Goal: Task Accomplishment & Management: Manage account settings

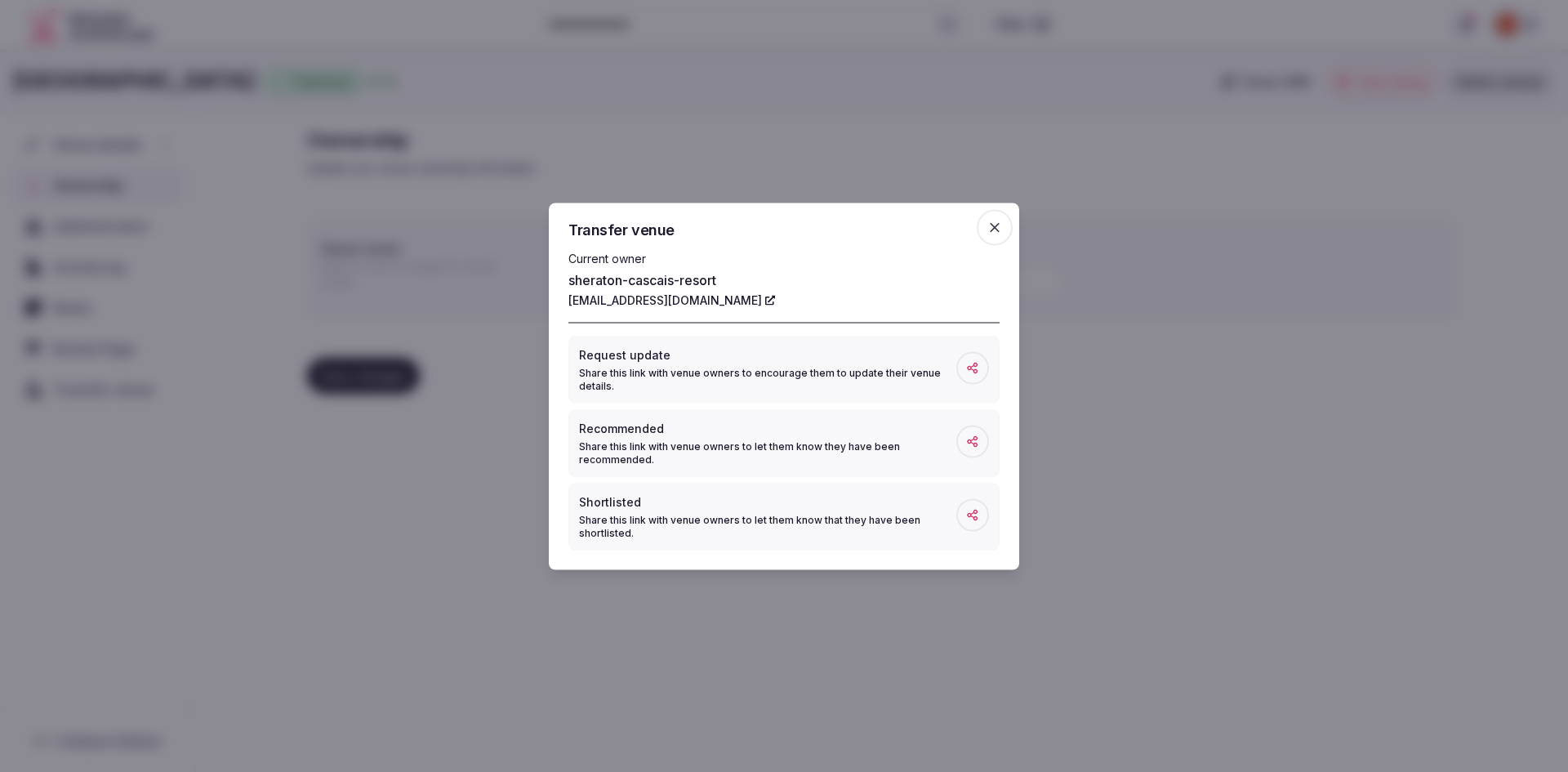
click at [965, 359] on span at bounding box center [973, 368] width 33 height 33
click at [988, 236] on span "button" at bounding box center [994, 226] width 36 height 36
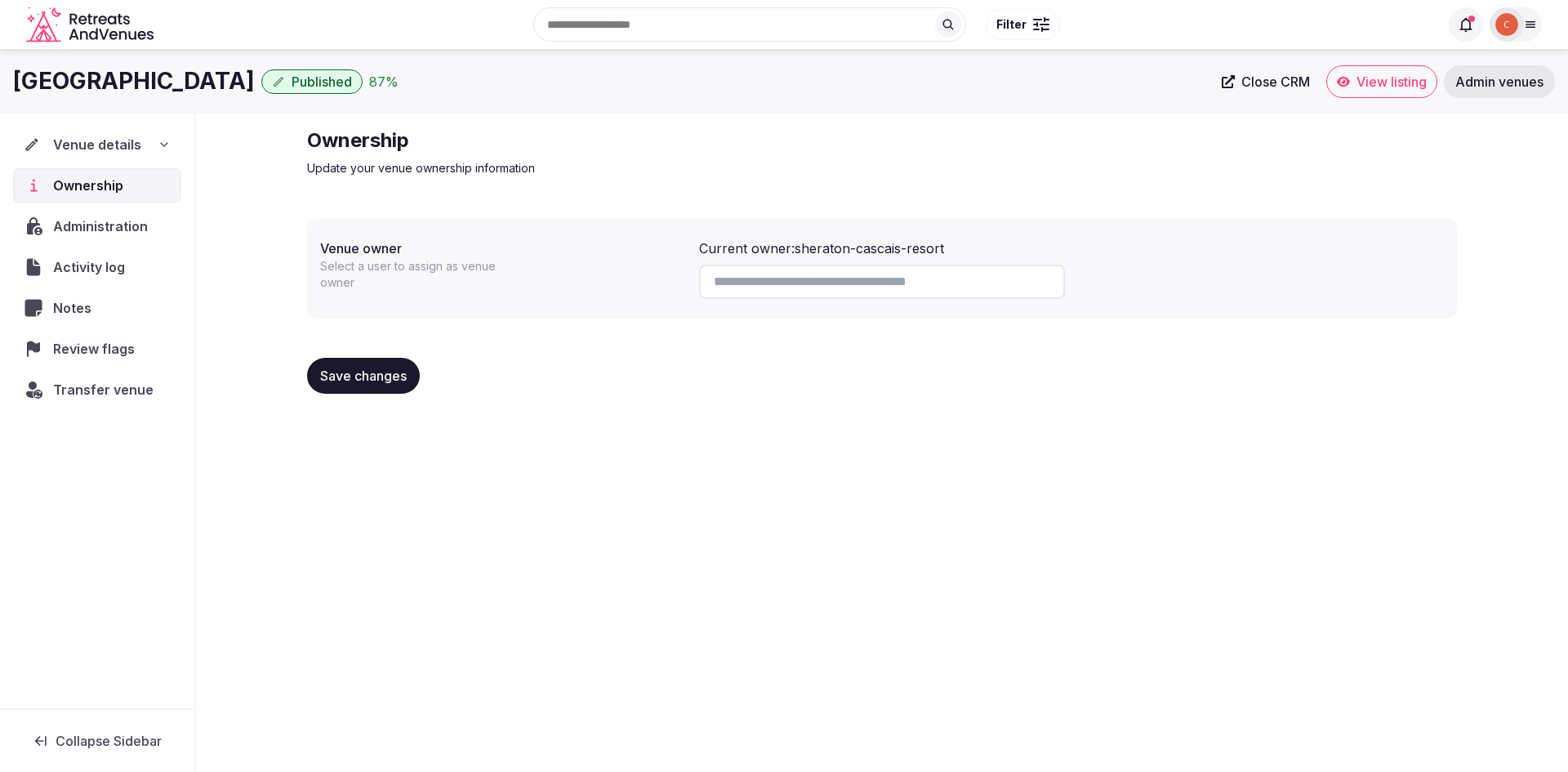
click at [1500, 77] on span "Admin venues" at bounding box center [1499, 82] width 88 height 17
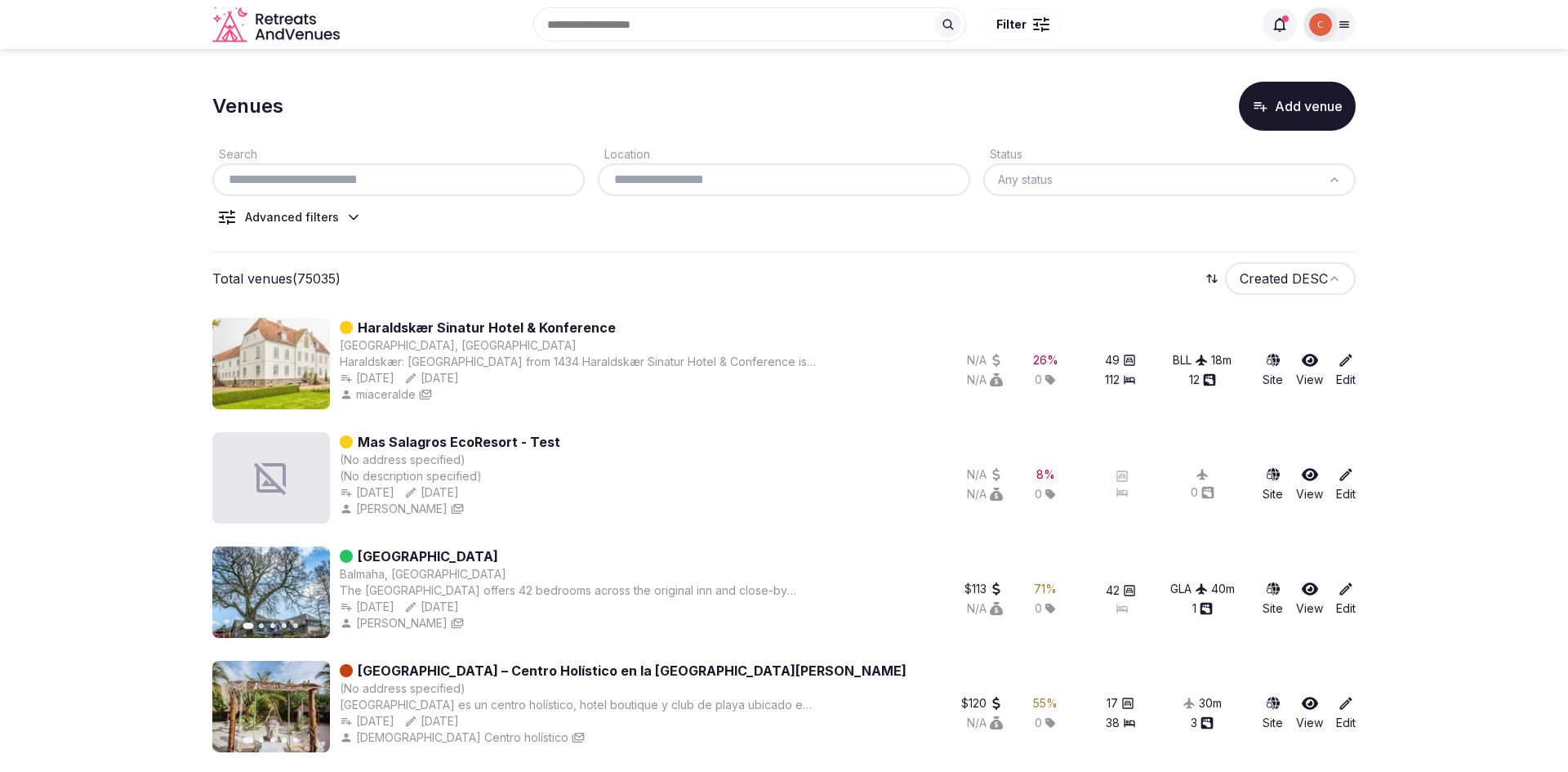
click at [334, 176] on input "text" at bounding box center [398, 179] width 359 height 20
paste input "**********"
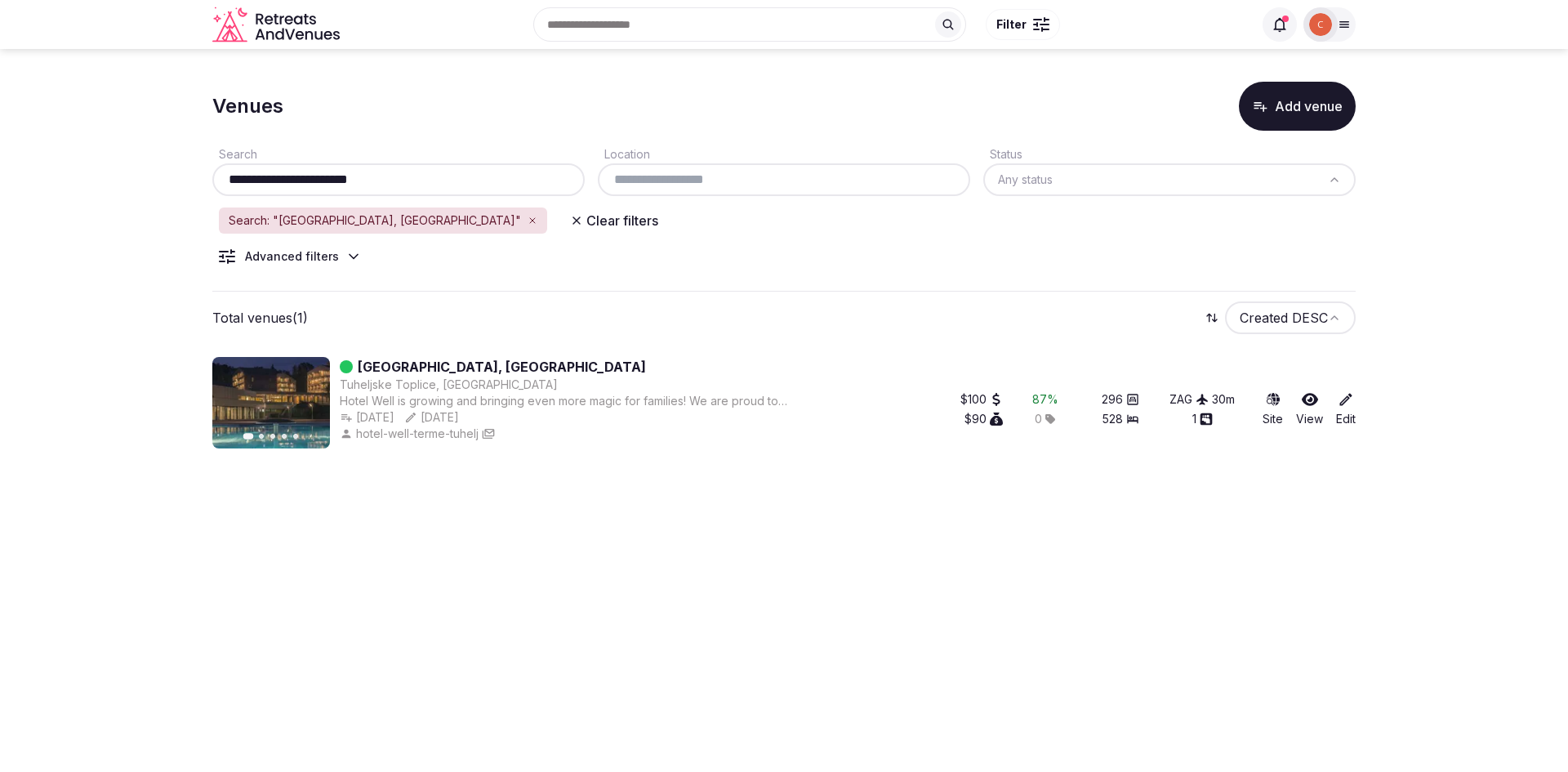
type input "**********"
click at [471, 363] on link "[GEOGRAPHIC_DATA], [GEOGRAPHIC_DATA]" at bounding box center [502, 366] width 289 height 20
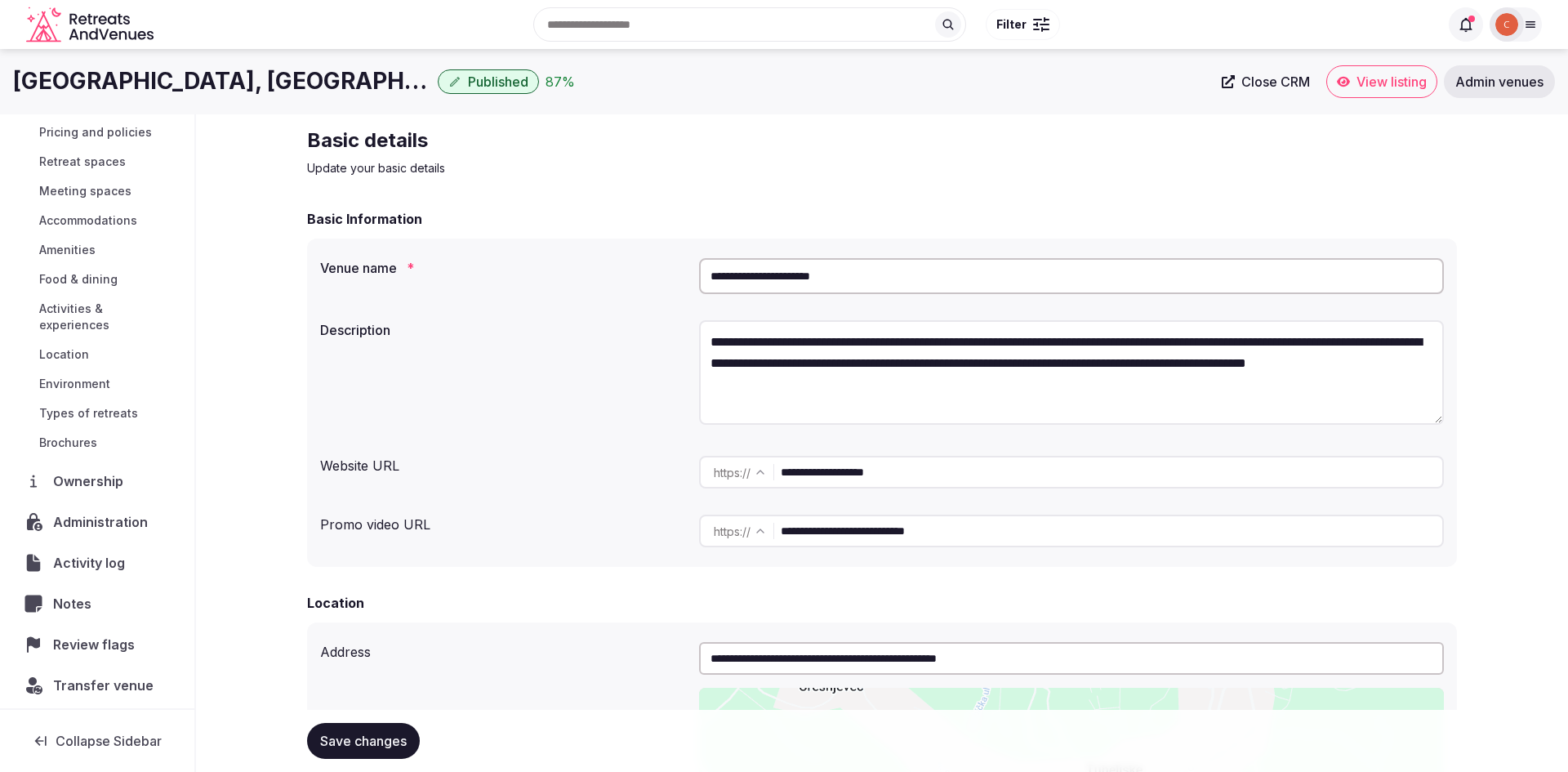
scroll to position [73, 0]
click at [118, 676] on span "Transfer venue" at bounding box center [103, 686] width 100 height 20
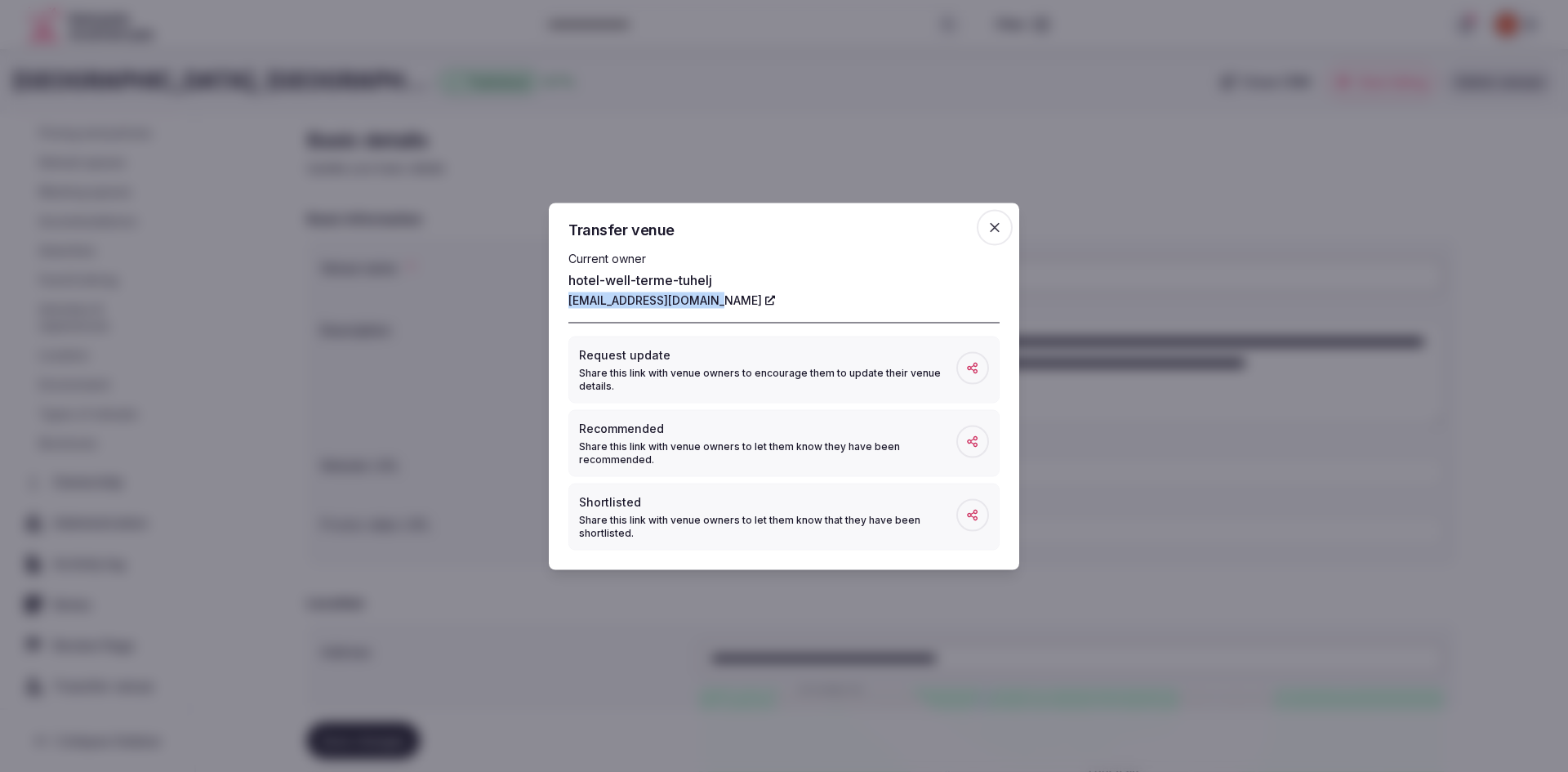
drag, startPoint x: 563, startPoint y: 294, endPoint x: 707, endPoint y: 297, distance: 144.0
click at [707, 297] on div "Transfer venue Current owner hotel-well-terme-tuhelj [EMAIL_ADDRESS][DOMAIN_NAM…" at bounding box center [784, 386] width 470 height 367
copy link "[EMAIL_ADDRESS][DOMAIN_NAME]"
click at [988, 230] on icon "button" at bounding box center [995, 227] width 17 height 17
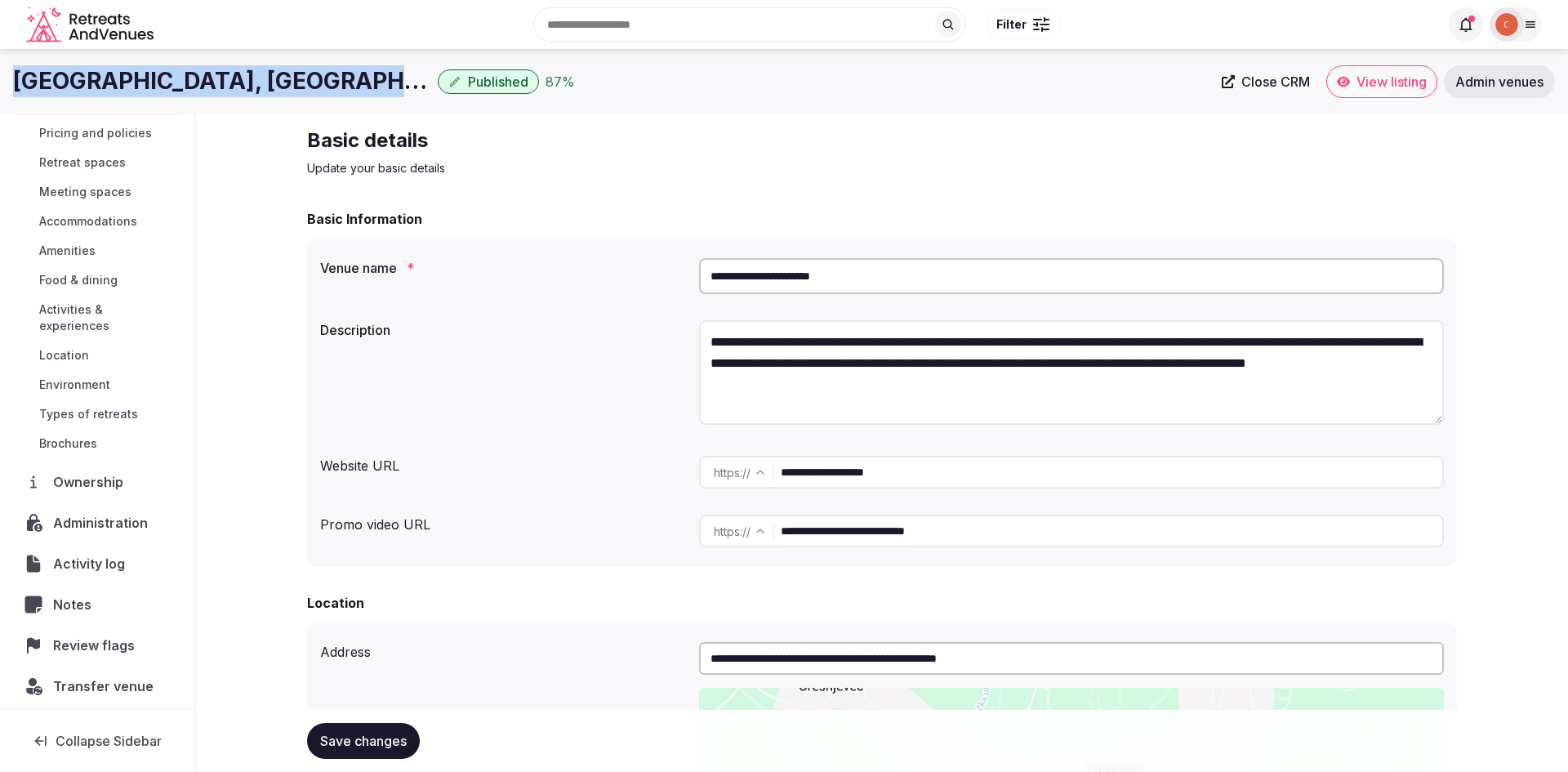
drag, startPoint x: 15, startPoint y: 82, endPoint x: 294, endPoint y: 82, distance: 279.0
click at [294, 82] on div "[GEOGRAPHIC_DATA], [GEOGRAPHIC_DATA] Published 87 %" at bounding box center [612, 81] width 1199 height 32
copy h1 "[GEOGRAPHIC_DATA], [GEOGRAPHIC_DATA]"
click at [131, 680] on span "Transfer venue" at bounding box center [103, 686] width 101 height 20
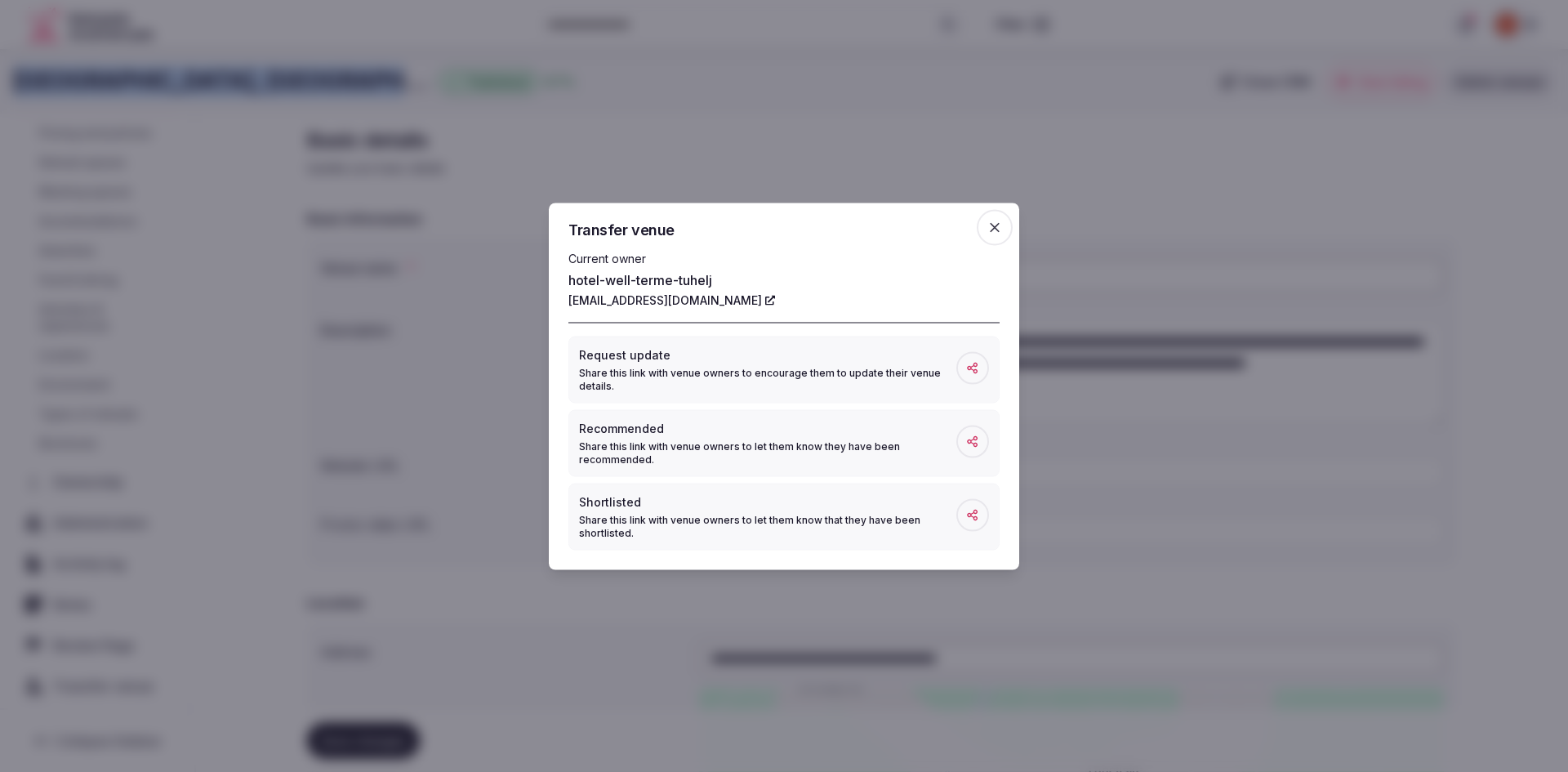
click at [980, 373] on span at bounding box center [973, 368] width 33 height 33
click at [998, 230] on icon "button" at bounding box center [994, 226] width 10 height 10
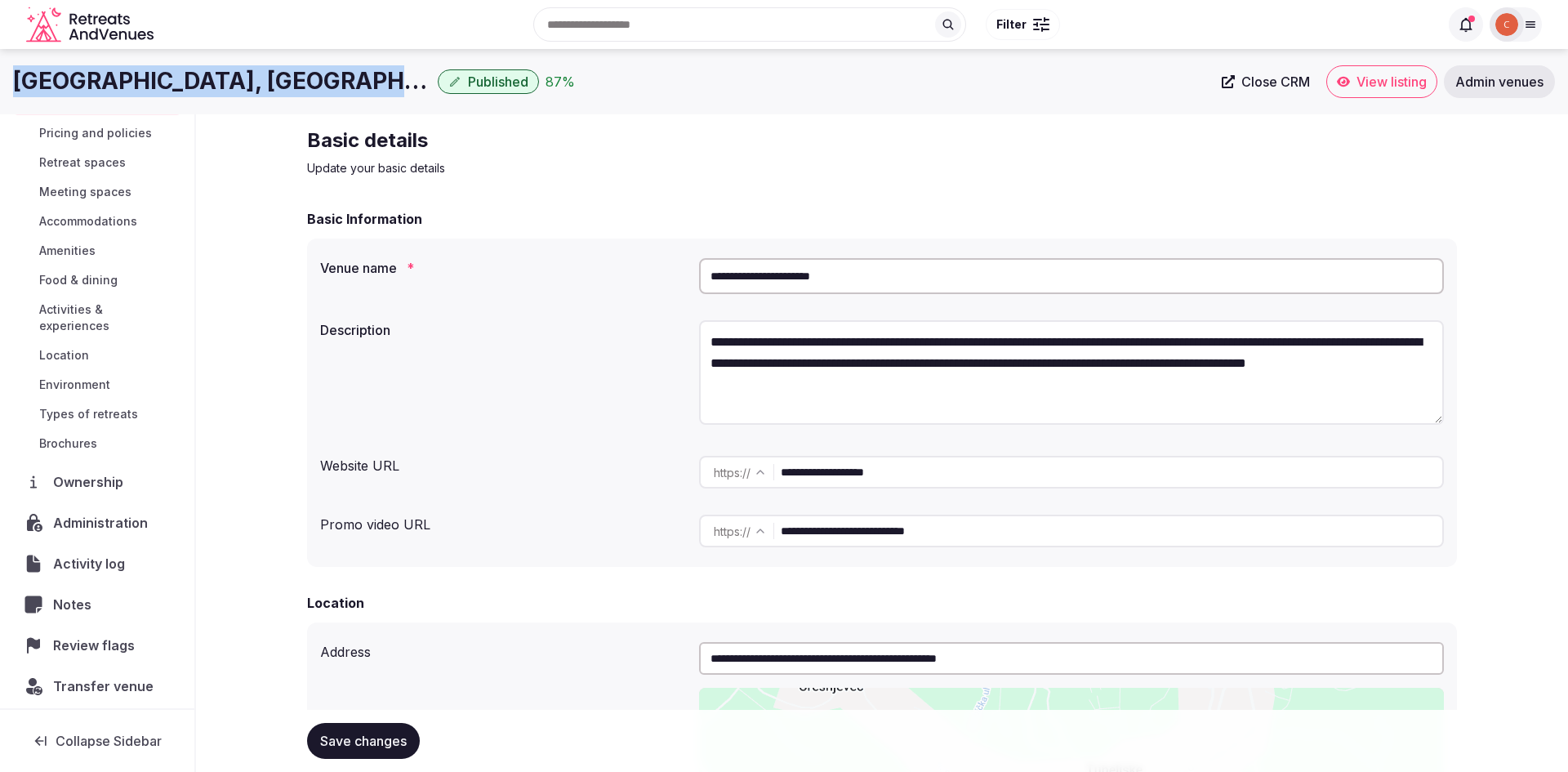
click at [1468, 89] on span "Admin venues" at bounding box center [1499, 82] width 88 height 17
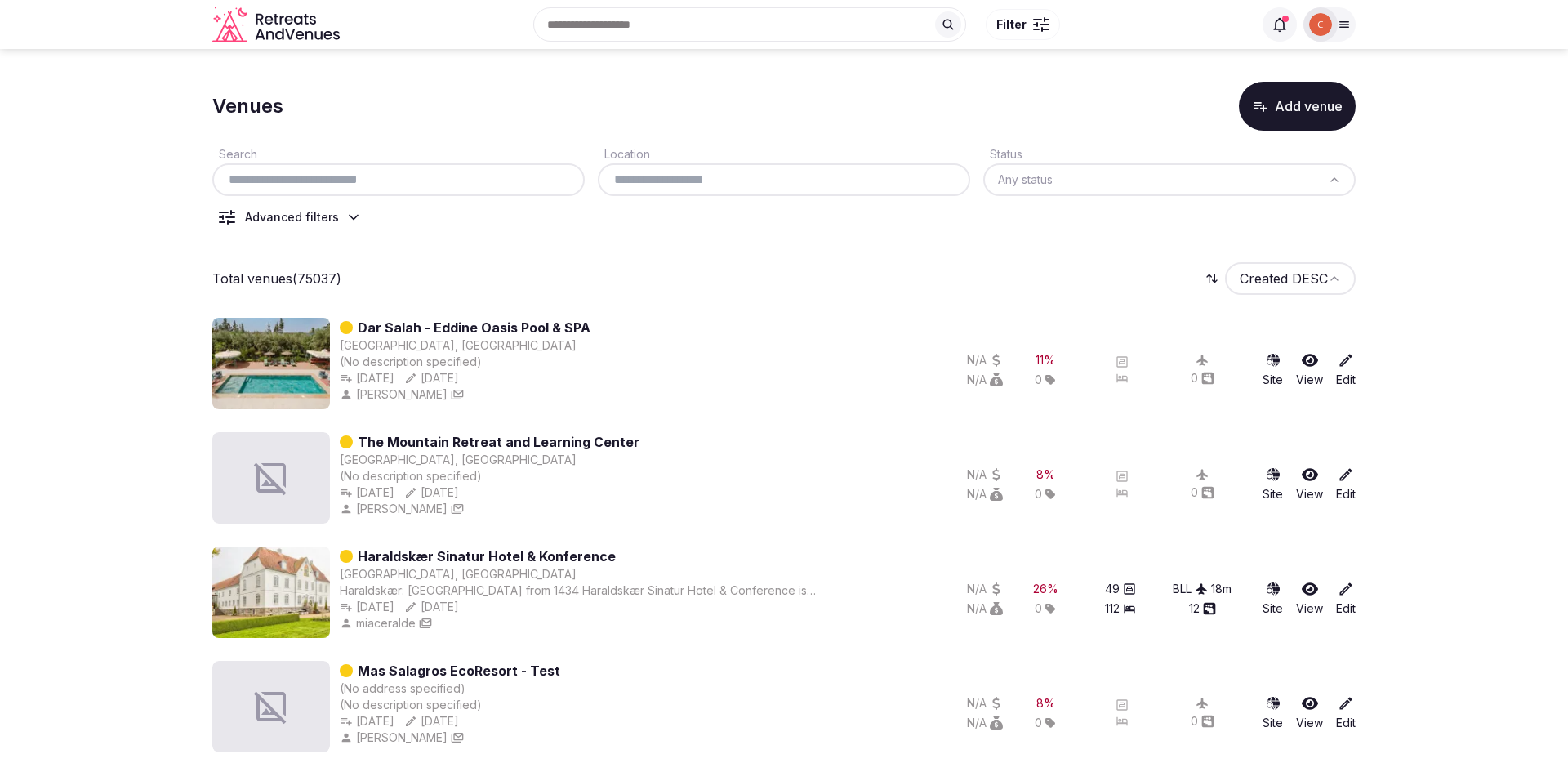
click at [317, 181] on input "text" at bounding box center [398, 179] width 359 height 20
type input "*"
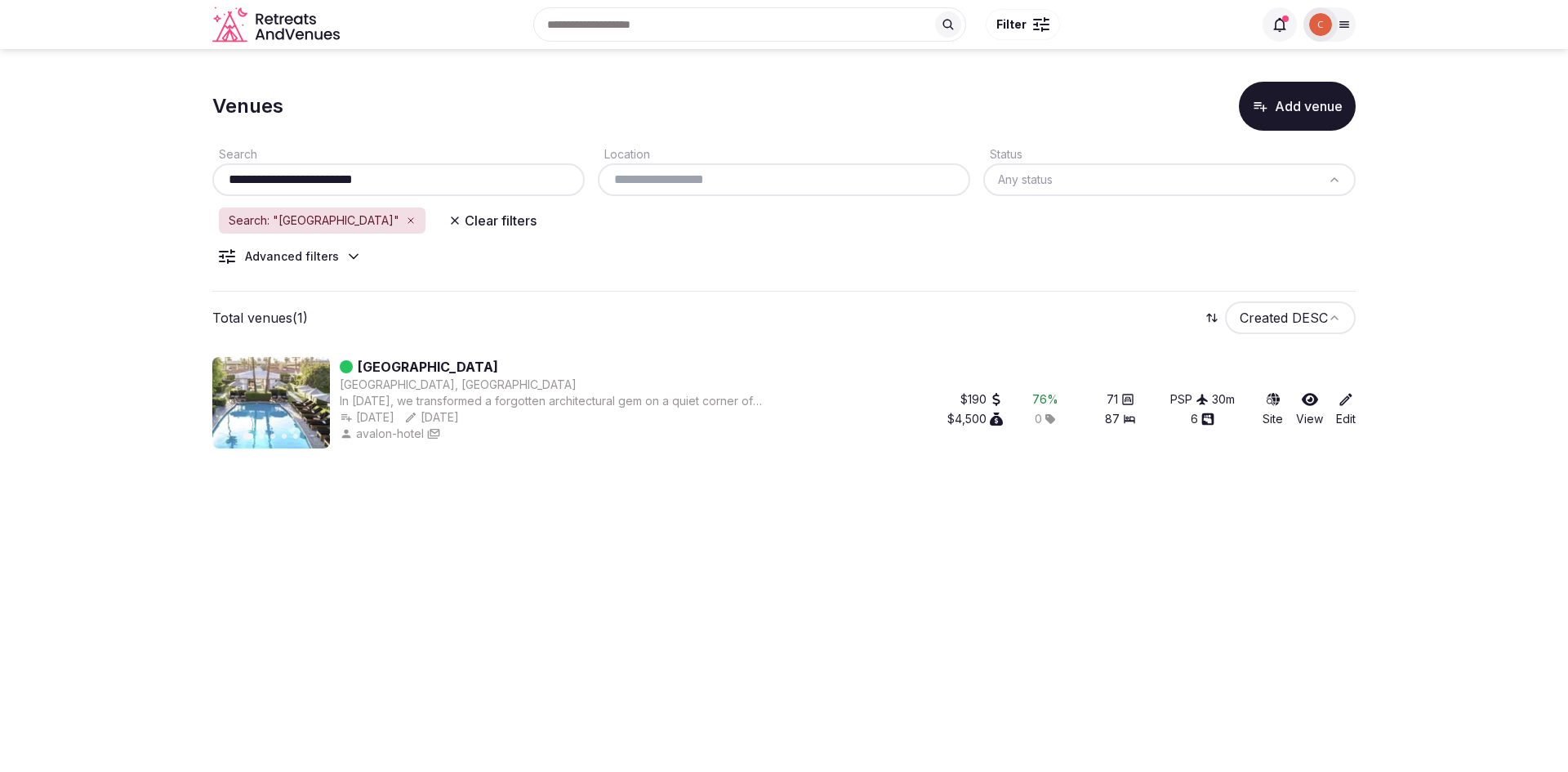
type input "**********"
click at [444, 369] on link "[GEOGRAPHIC_DATA]" at bounding box center [428, 366] width 141 height 20
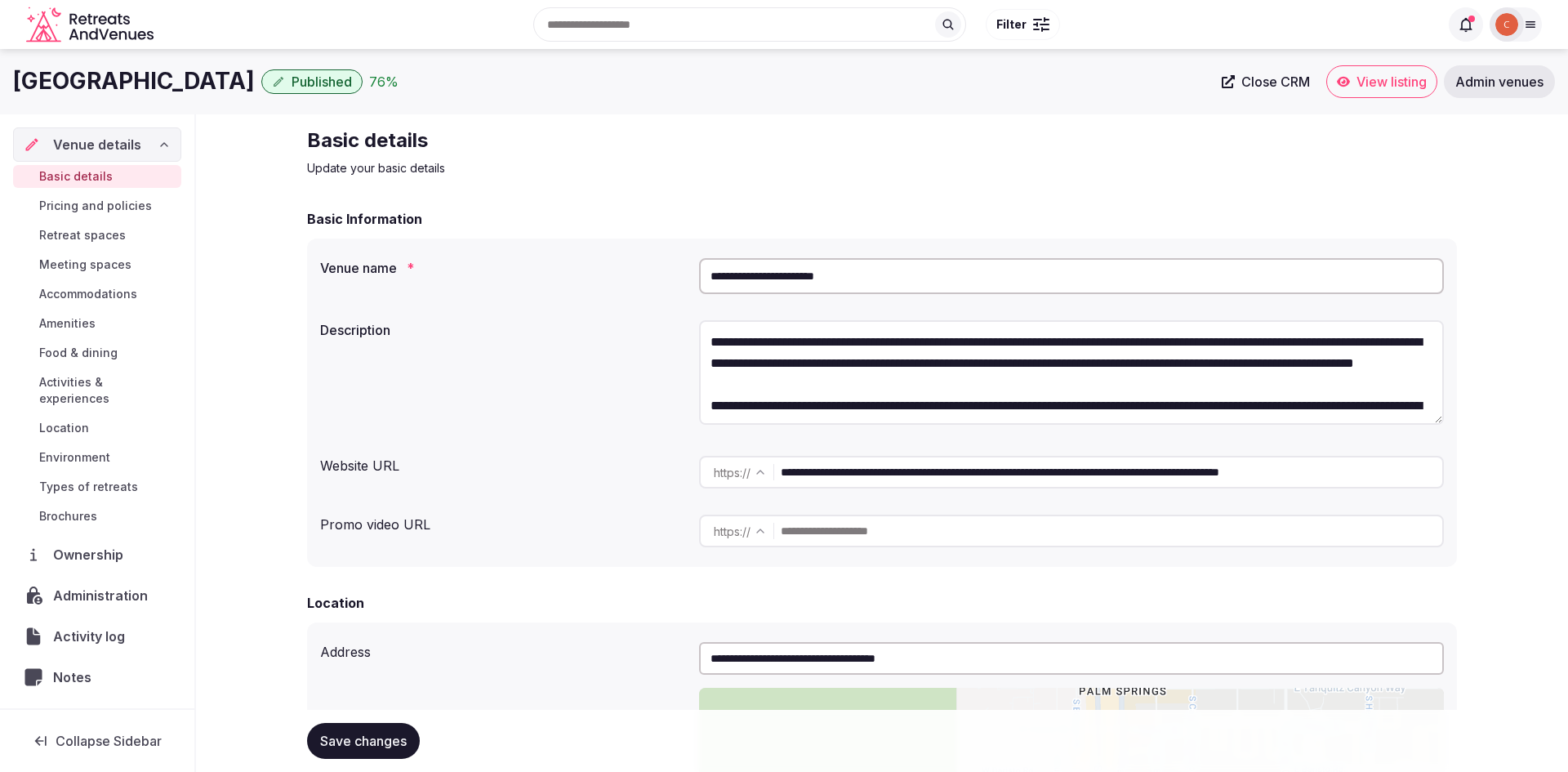
click at [102, 544] on span "Ownership" at bounding box center [91, 554] width 77 height 20
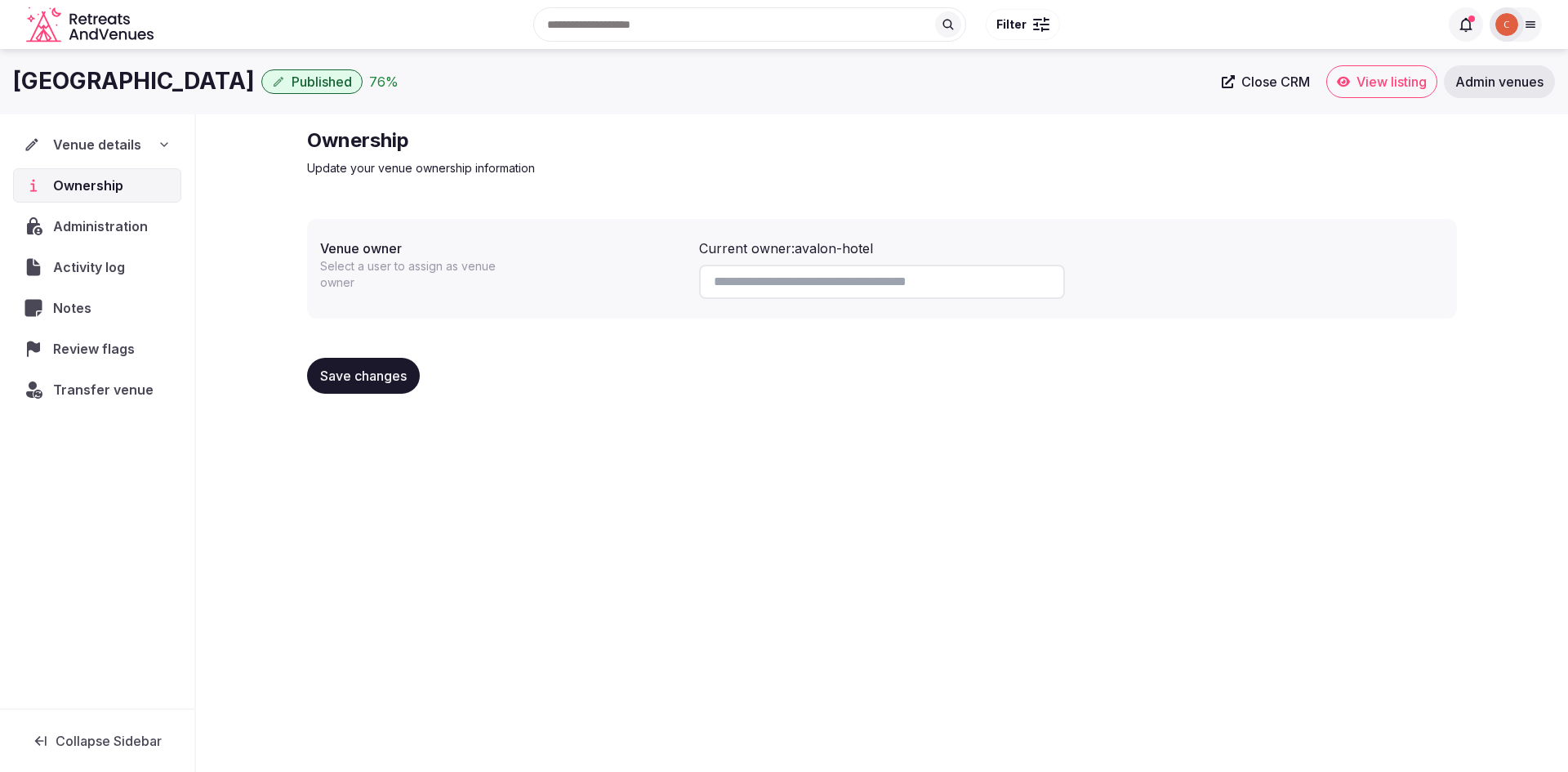
click at [72, 399] on span "Transfer venue" at bounding box center [103, 389] width 101 height 20
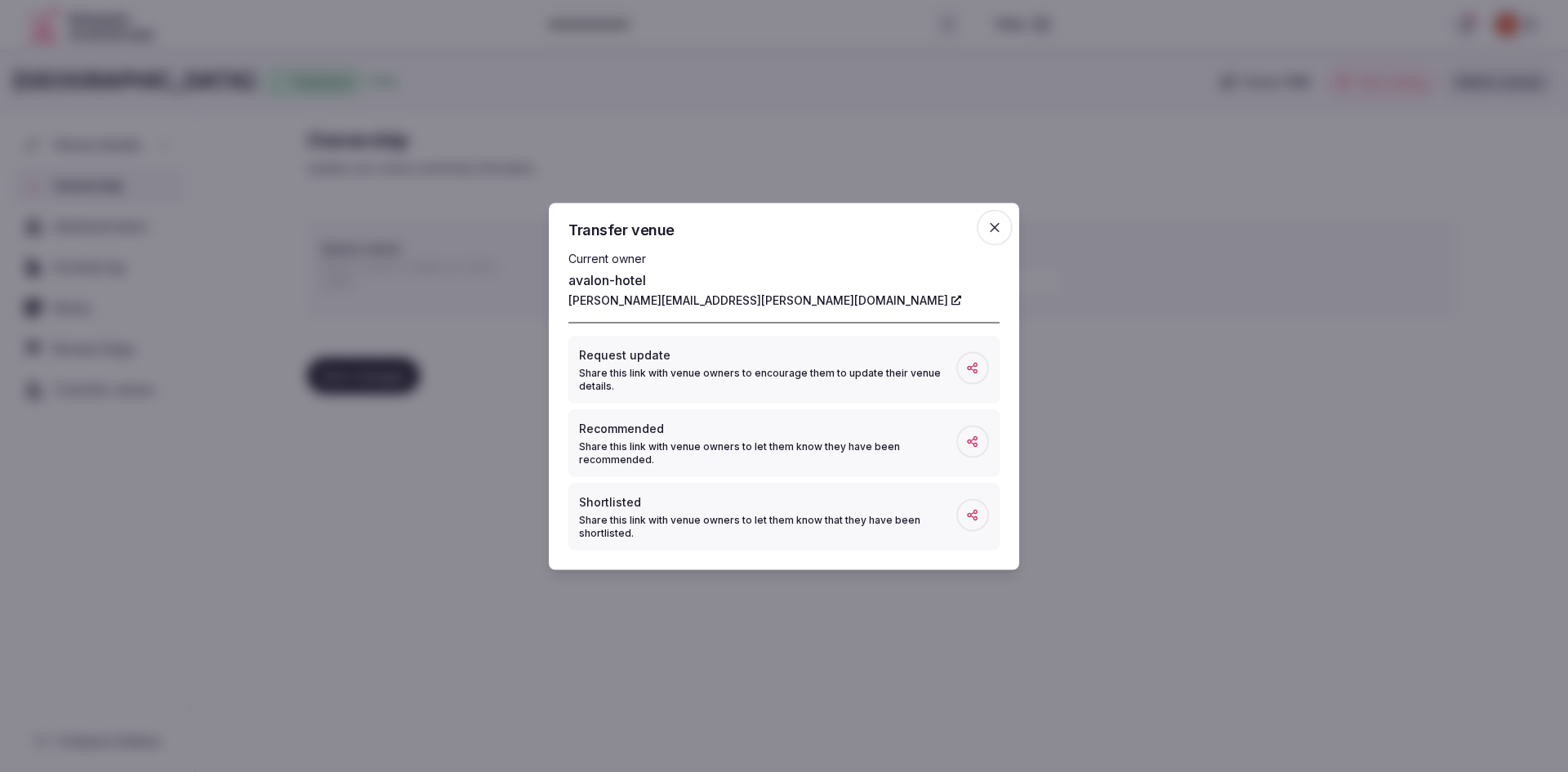
click at [1000, 229] on icon "button" at bounding box center [995, 227] width 17 height 17
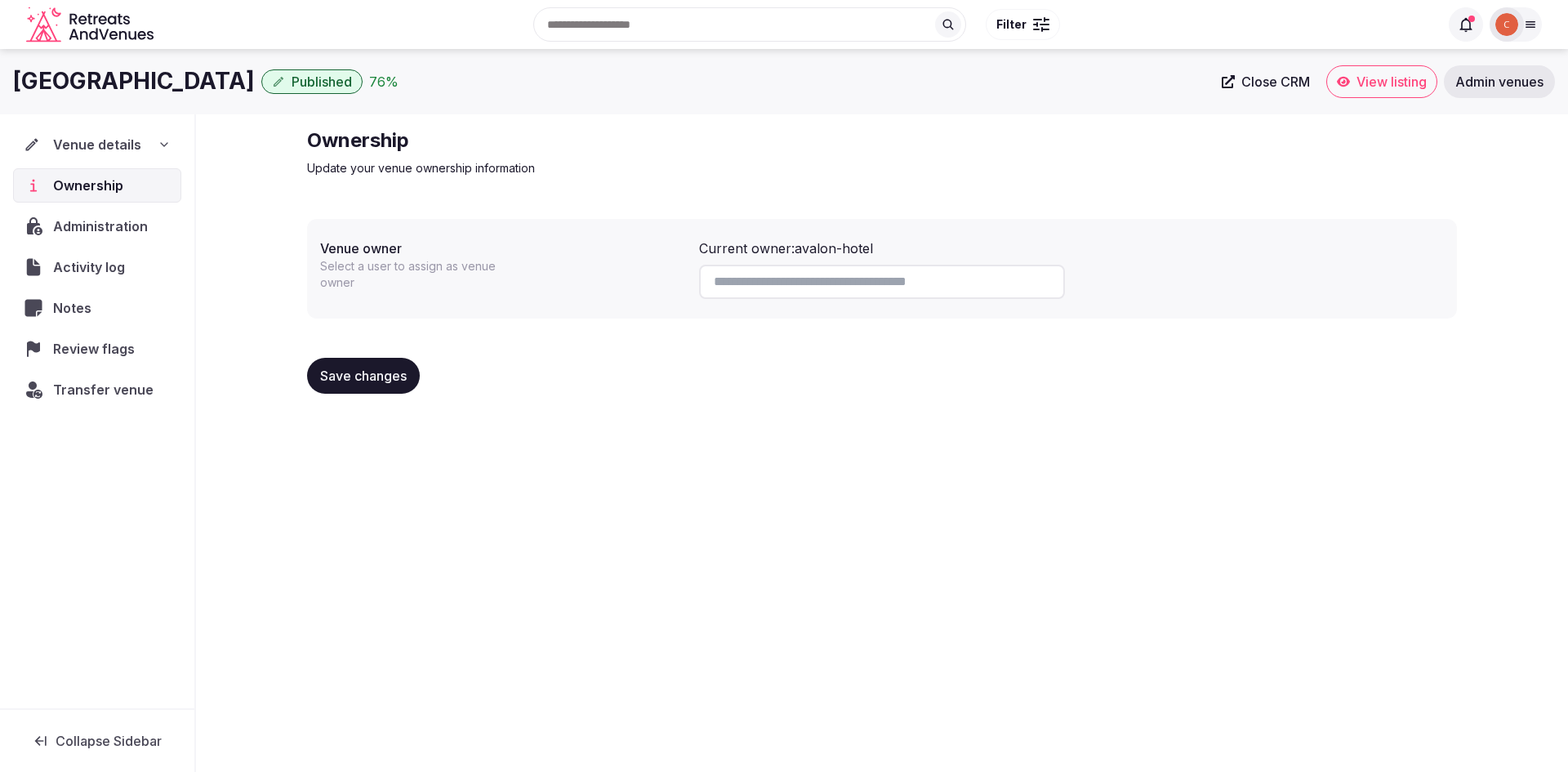
click at [791, 278] on input at bounding box center [882, 281] width 366 height 34
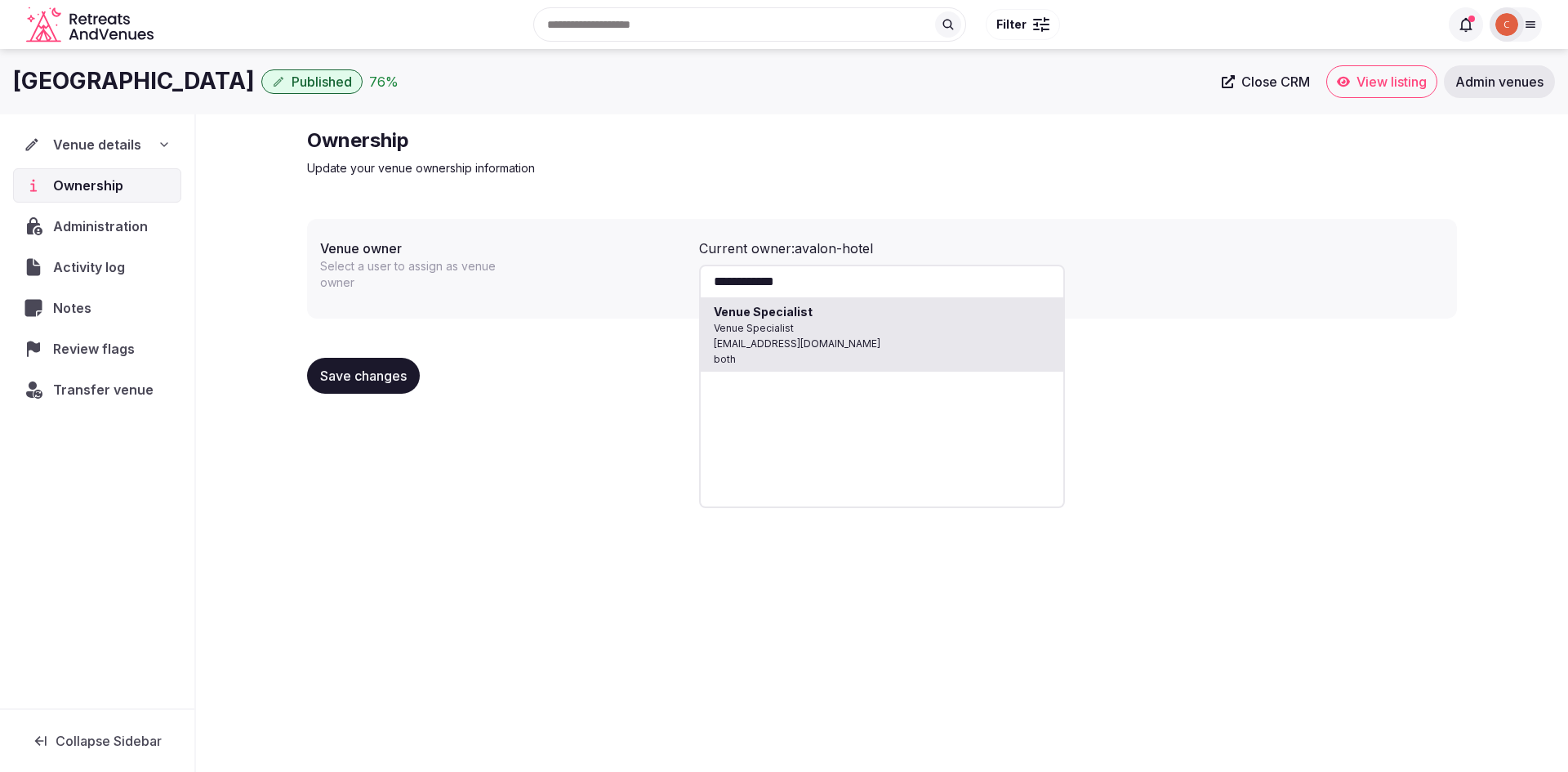
type input "**********"
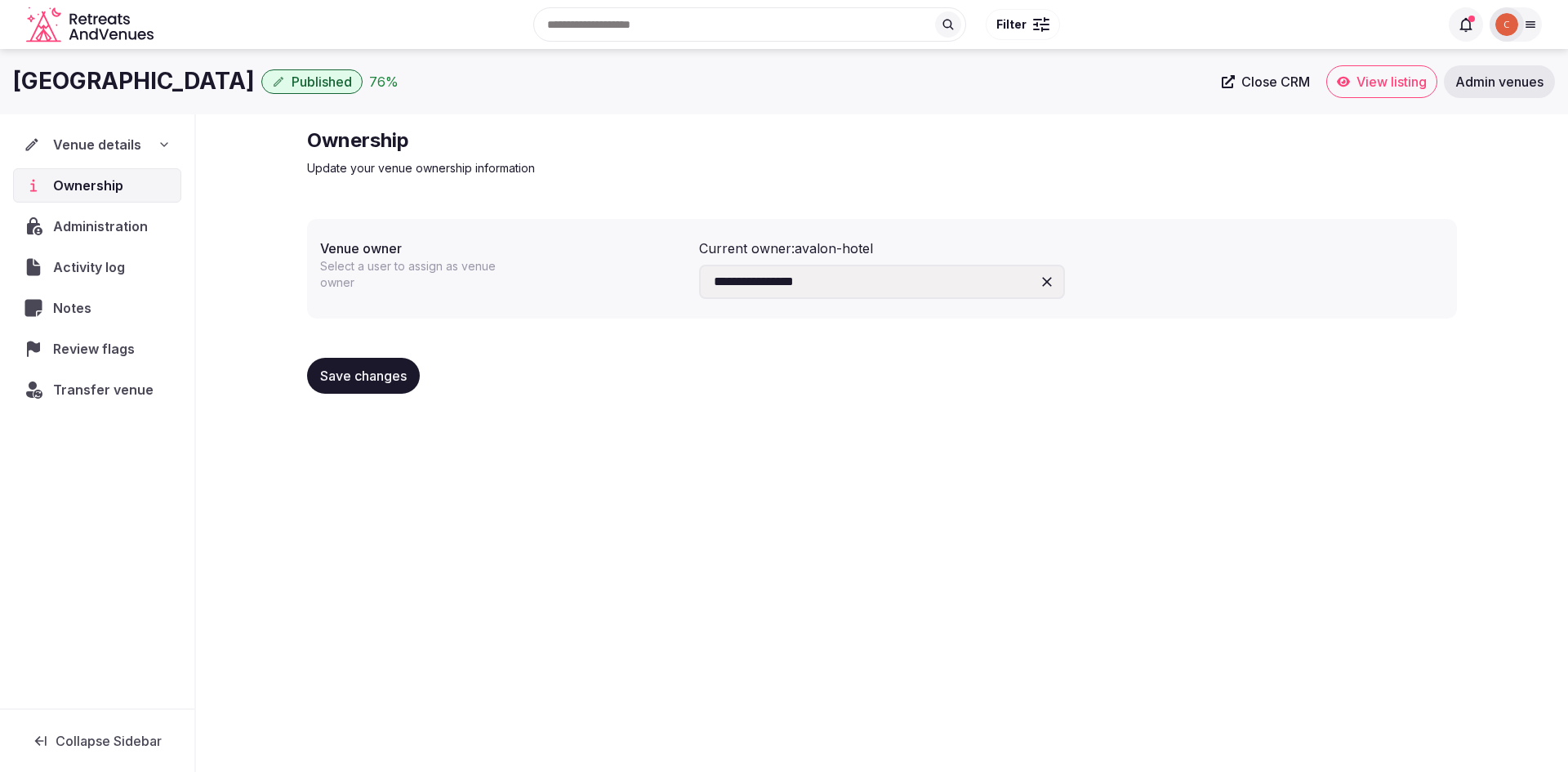
click at [380, 368] on span "Save changes" at bounding box center [364, 376] width 87 height 17
click at [123, 406] on div "Transfer venue" at bounding box center [97, 389] width 168 height 34
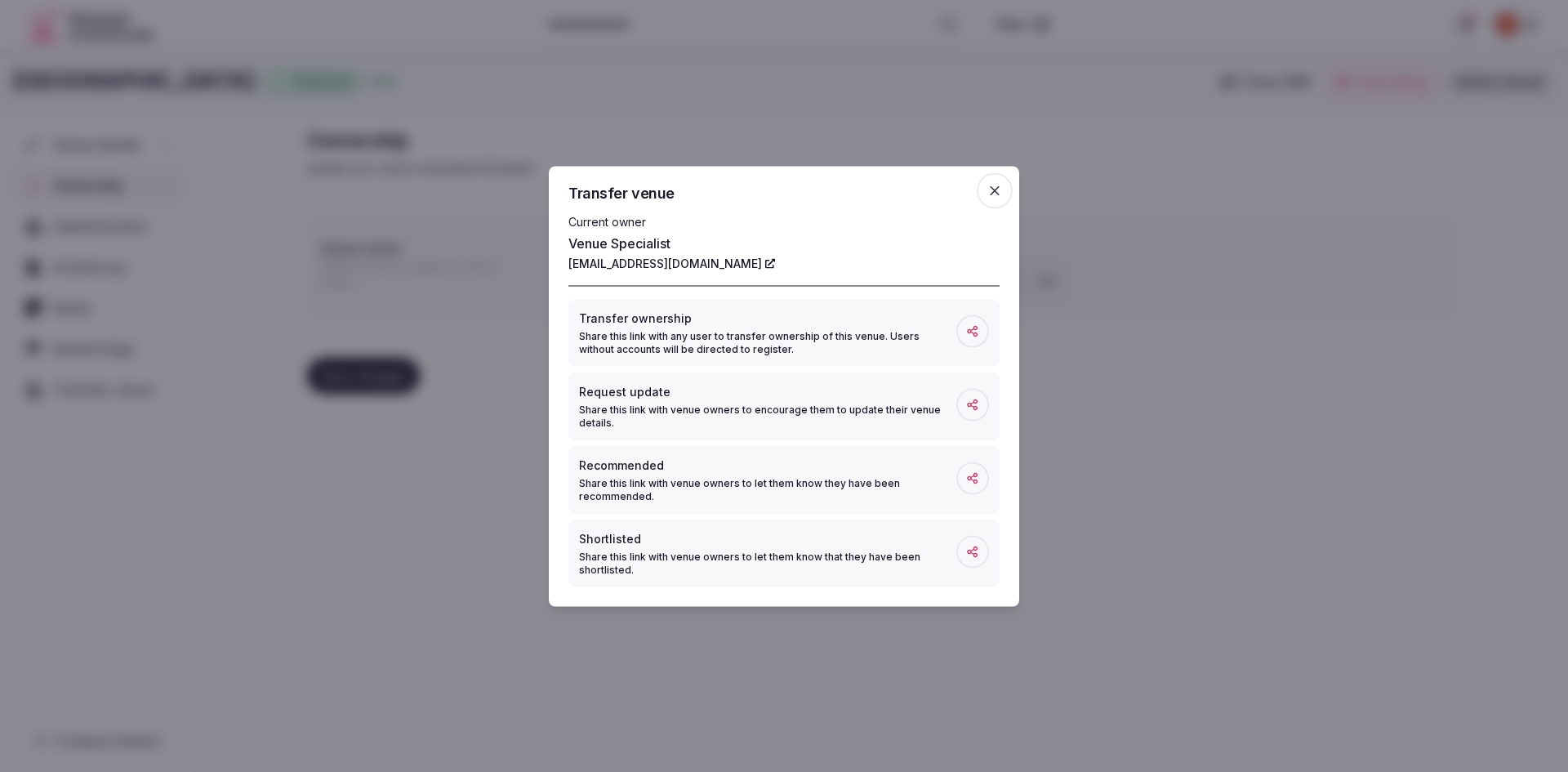
click at [959, 329] on span at bounding box center [973, 331] width 33 height 33
click at [975, 329] on icon at bounding box center [972, 330] width 13 height 13
click at [988, 186] on icon "button" at bounding box center [995, 190] width 17 height 17
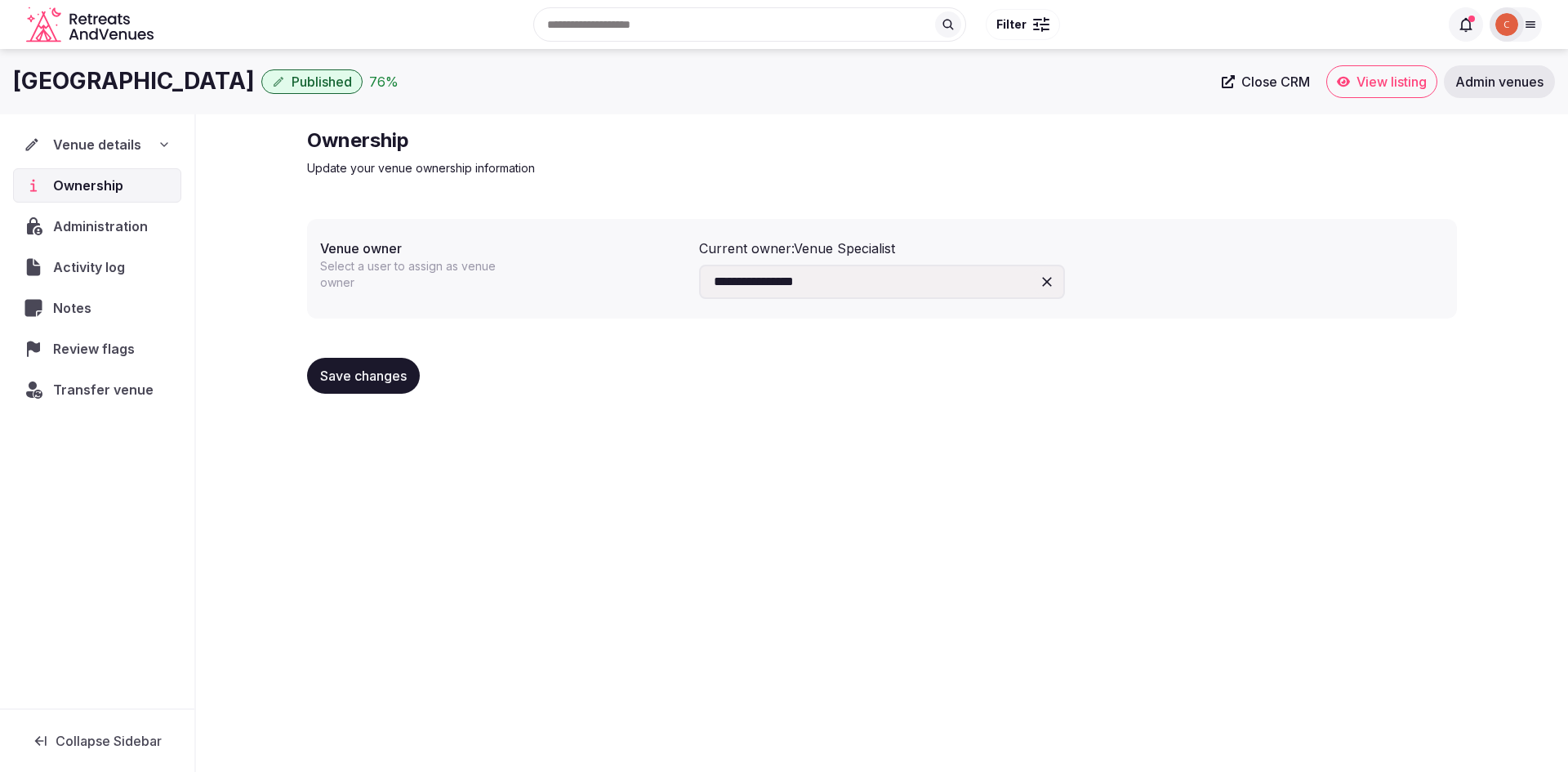
click at [1461, 91] on link "Admin venues" at bounding box center [1500, 82] width 111 height 33
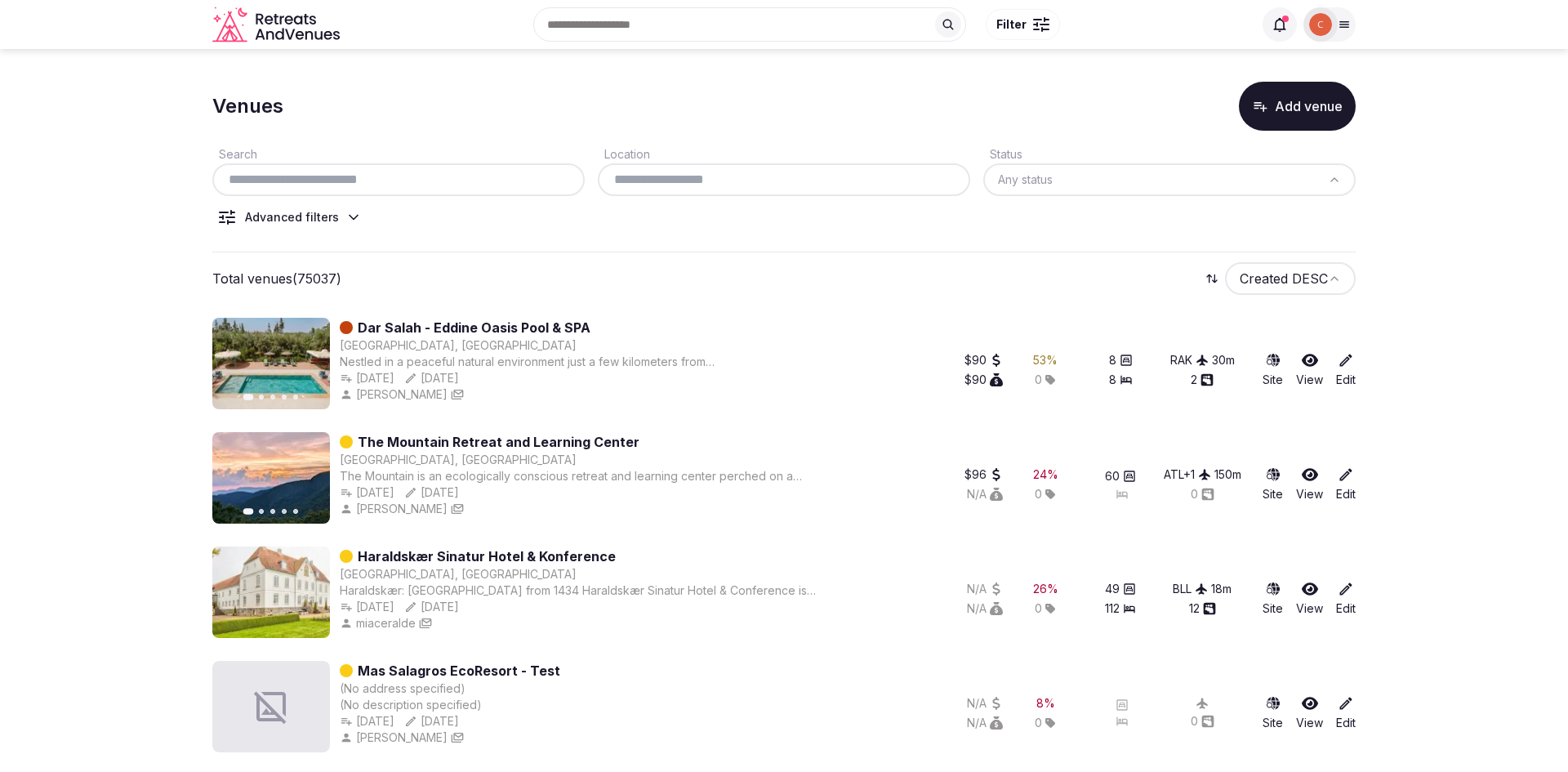
click at [317, 170] on input "text" at bounding box center [398, 179] width 359 height 20
paste input "**********"
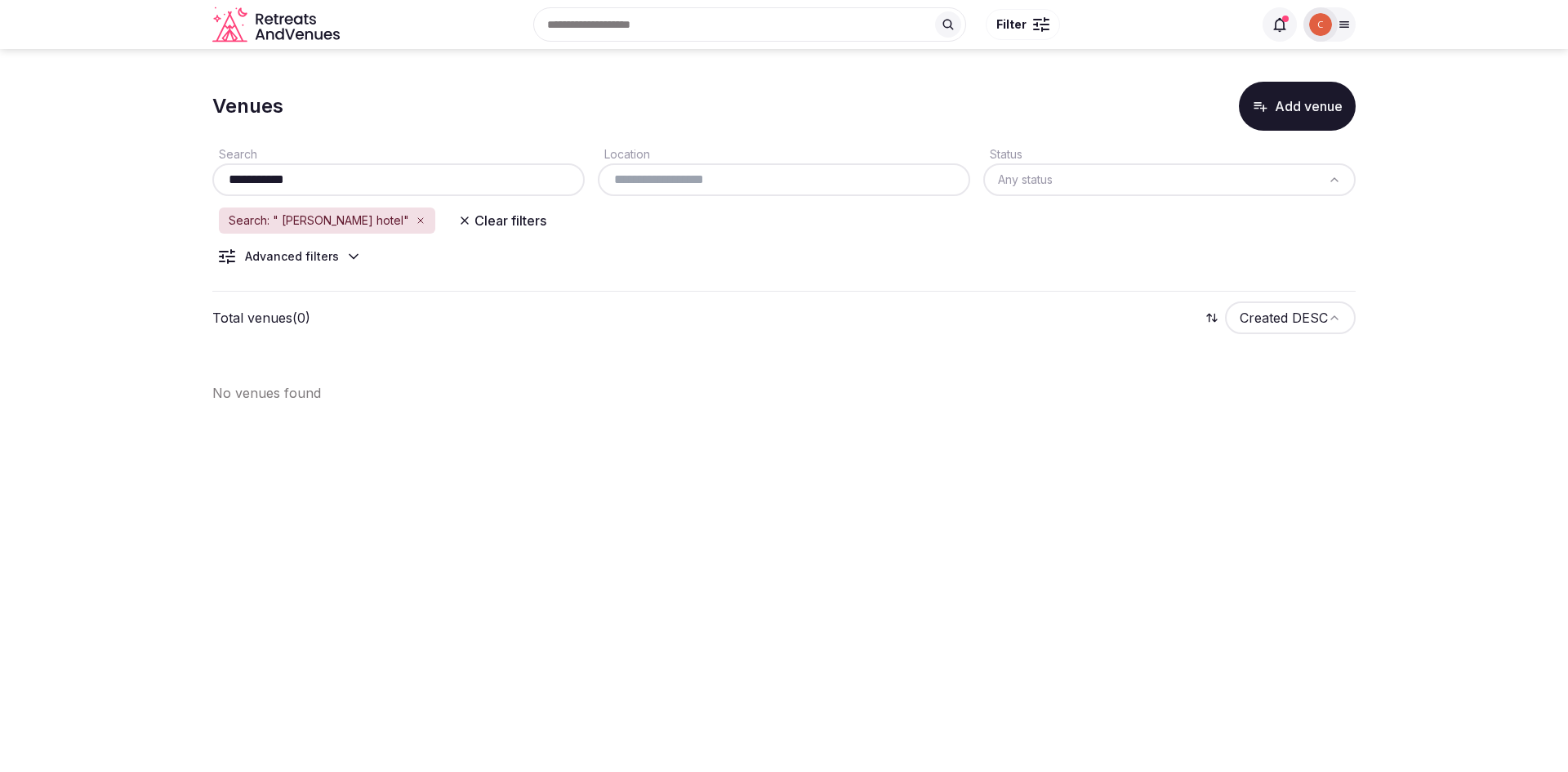
type input "**********"
click at [458, 221] on icon "button" at bounding box center [464, 220] width 13 height 13
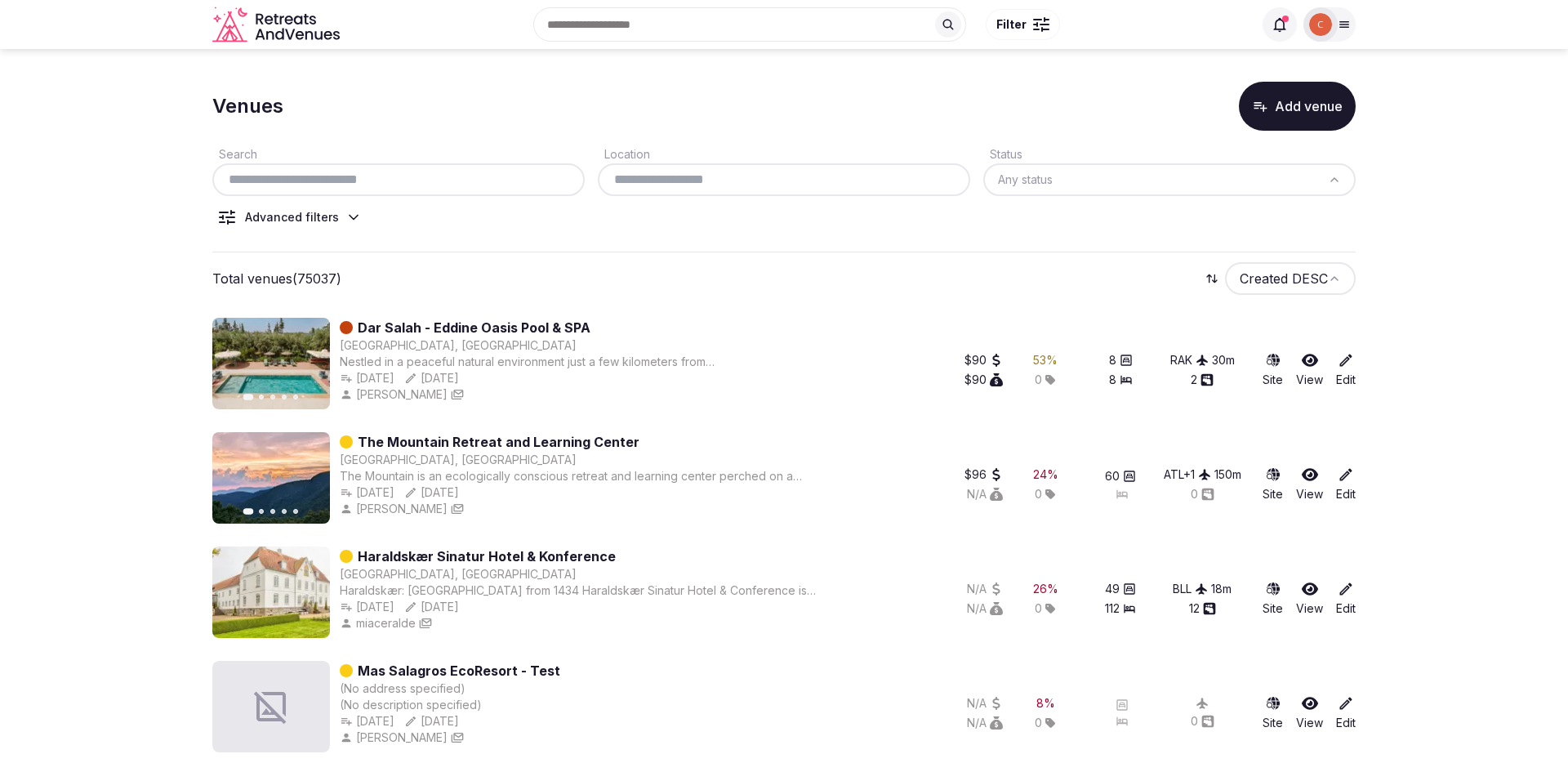
click at [317, 170] on input "text" at bounding box center [398, 179] width 359 height 20
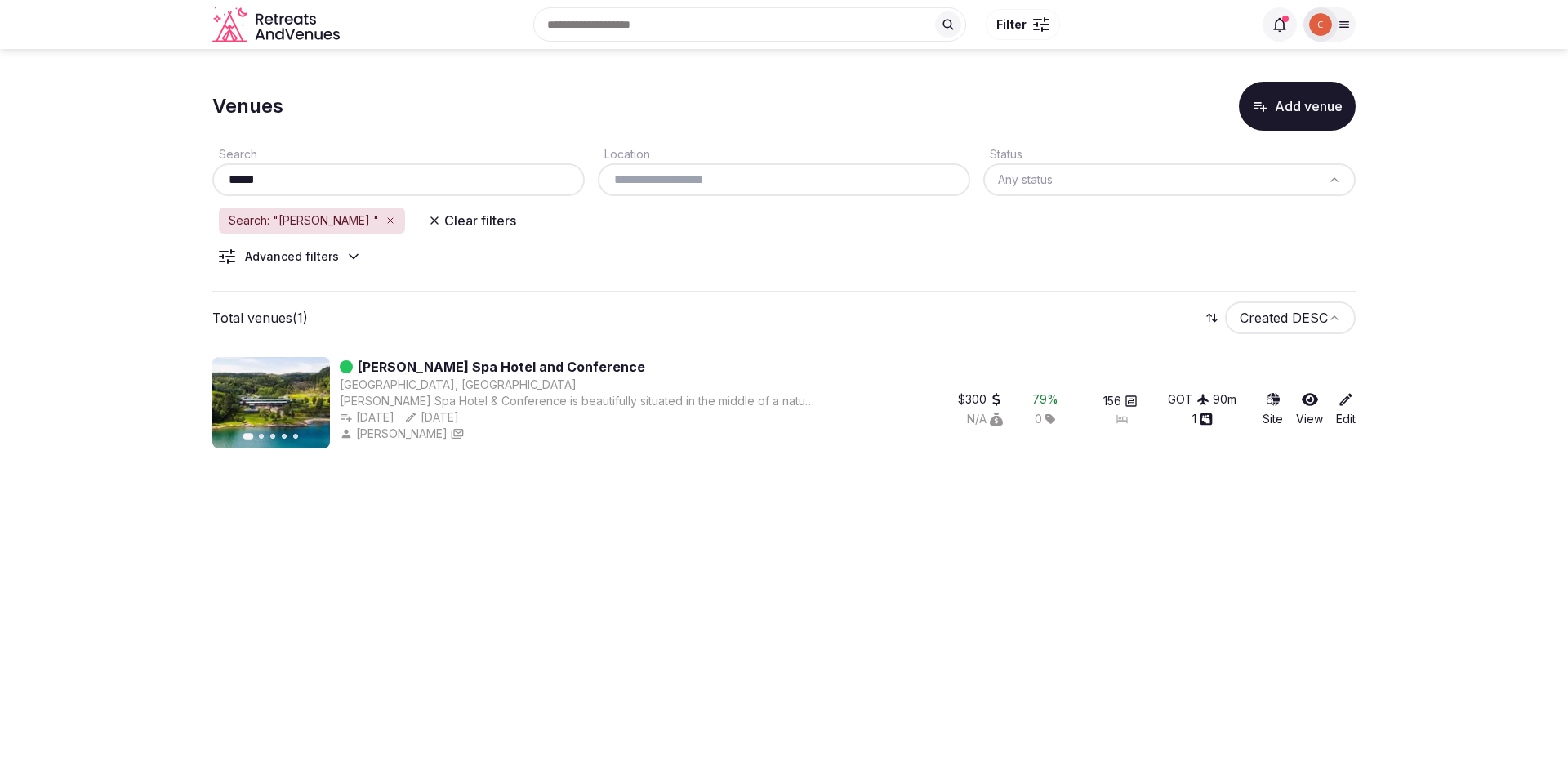
type input "****"
click at [459, 369] on link "[PERSON_NAME] Spa Hotel and Conference" at bounding box center [501, 366] width 288 height 20
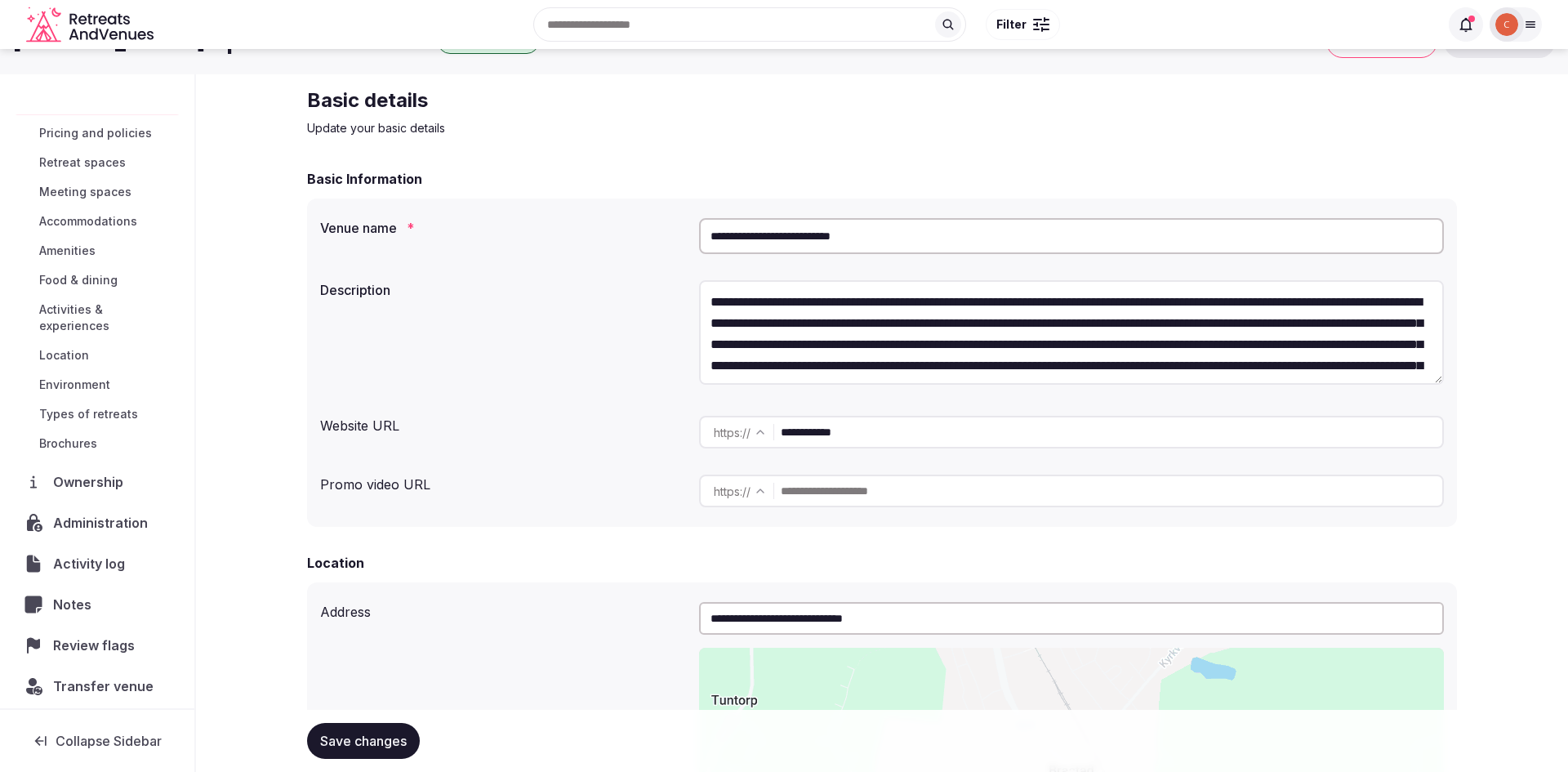
scroll to position [47, 0]
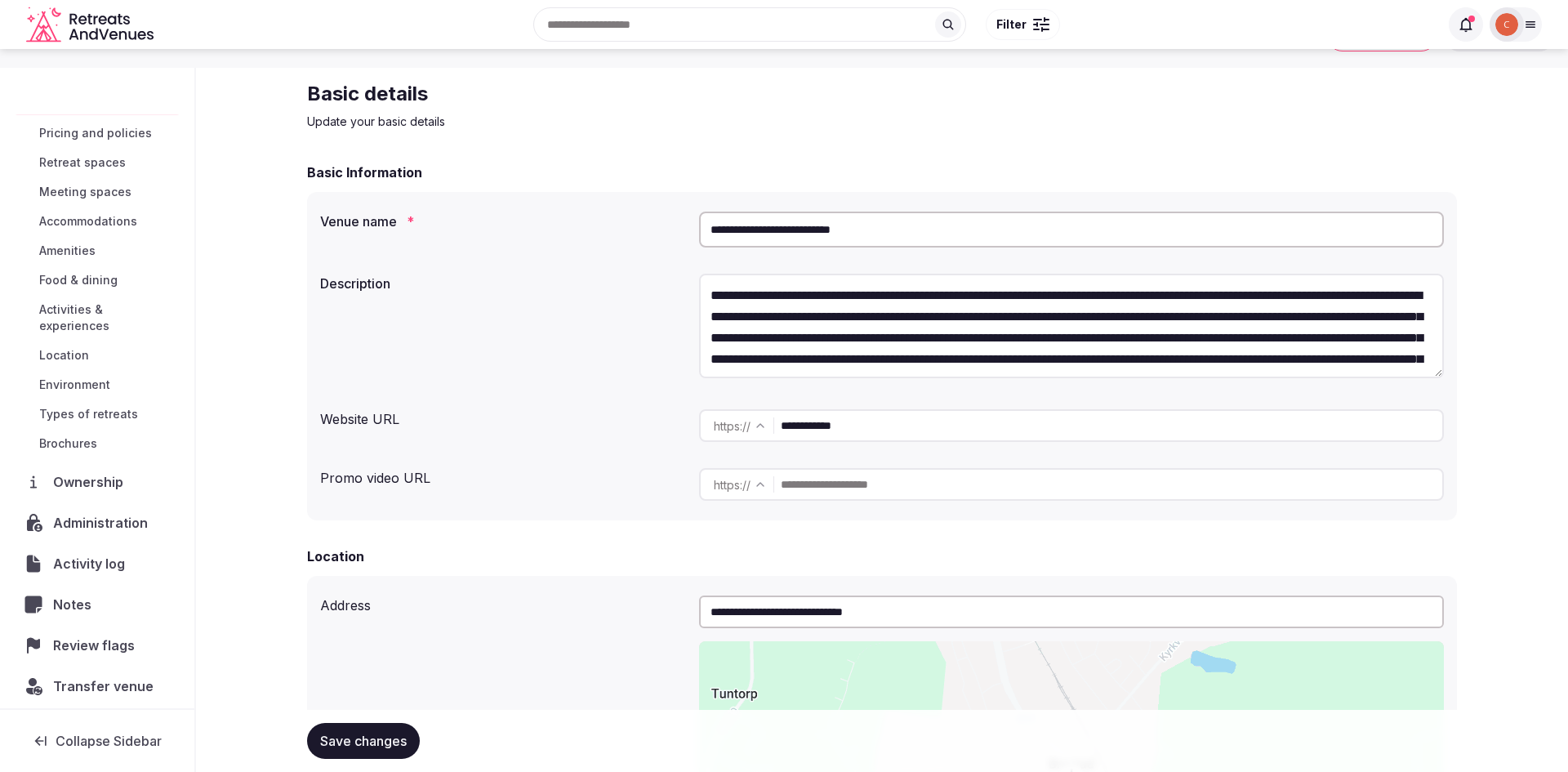
click at [95, 676] on span "Transfer venue" at bounding box center [103, 686] width 101 height 20
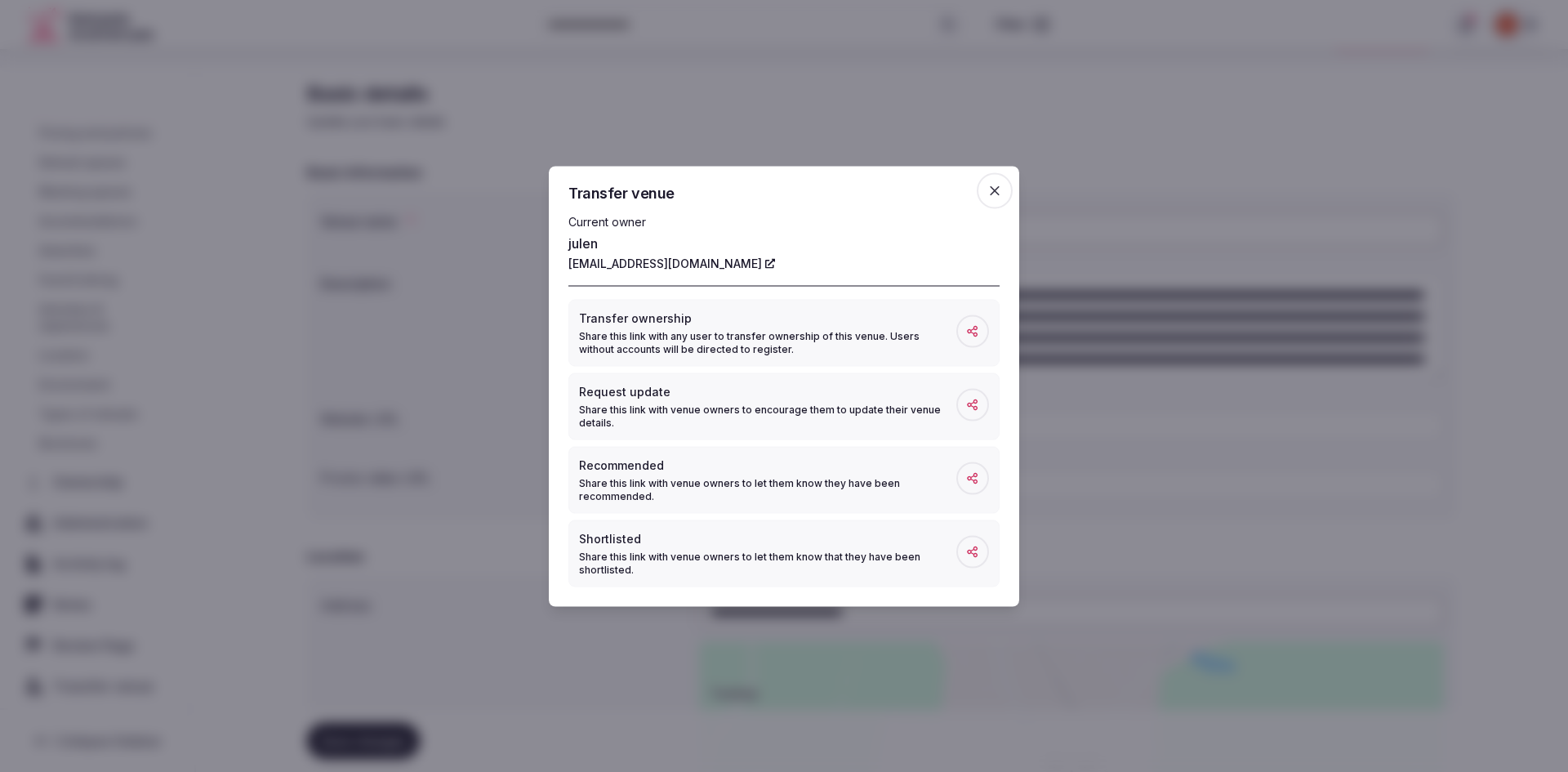
click at [971, 342] on span at bounding box center [973, 331] width 33 height 33
click at [980, 316] on span at bounding box center [973, 331] width 33 height 33
click at [997, 191] on icon "button" at bounding box center [995, 190] width 17 height 17
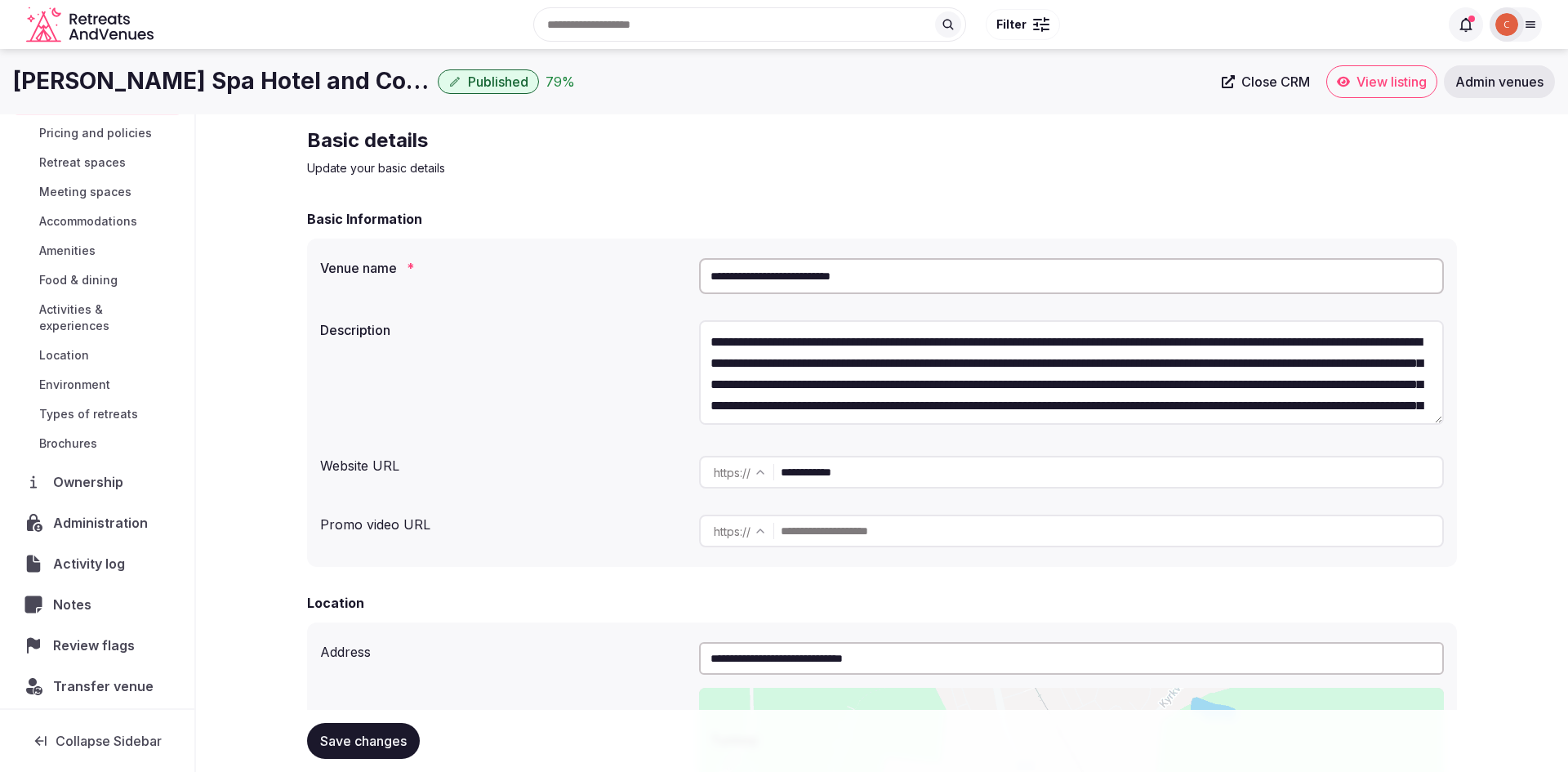
scroll to position [0, 0]
click at [1520, 85] on span "Admin venues" at bounding box center [1499, 82] width 88 height 17
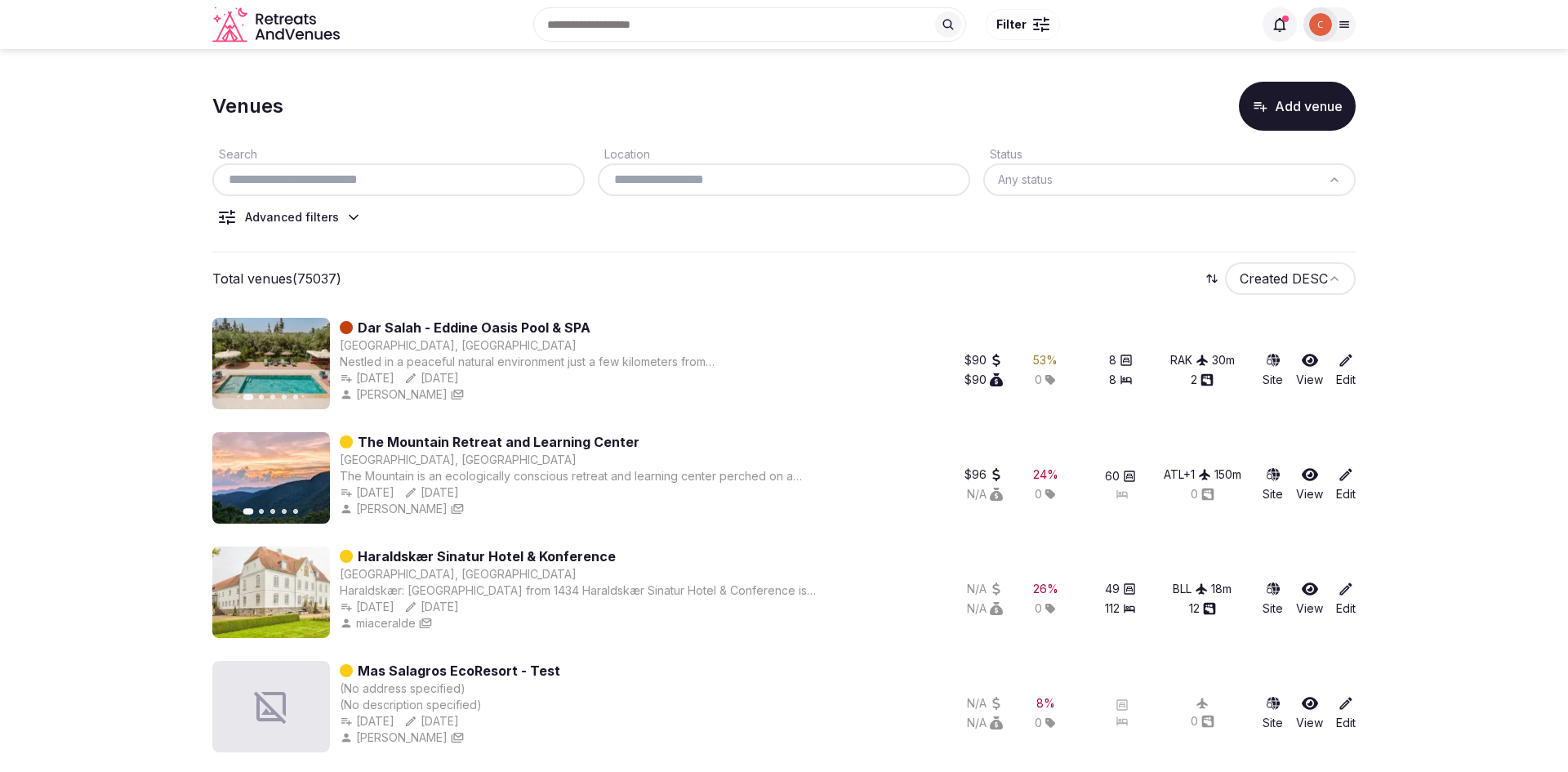
click at [284, 183] on input "text" at bounding box center [398, 179] width 359 height 20
type input "*"
paste input "**********"
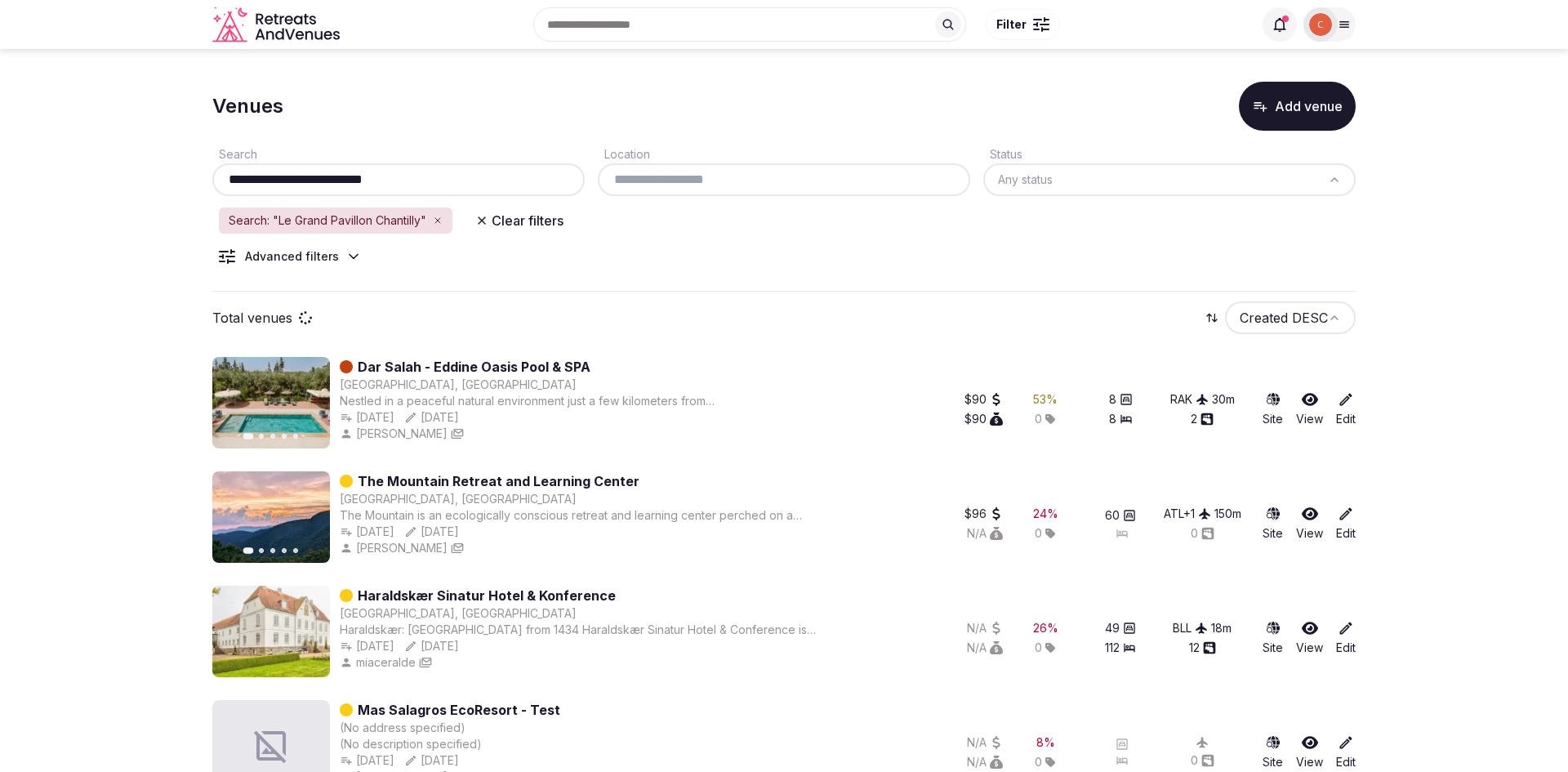
paste input "**********"
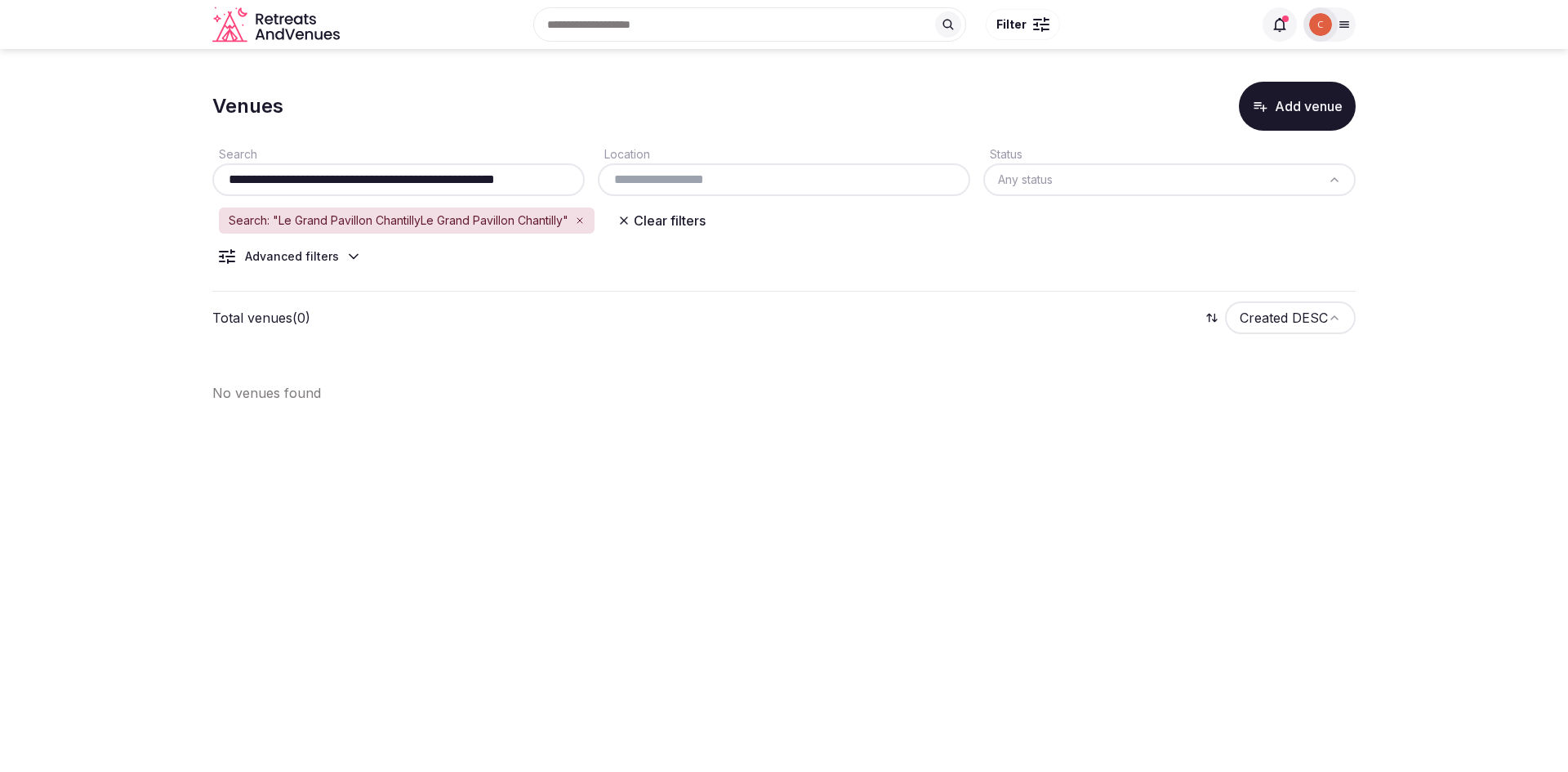
drag, startPoint x: 397, startPoint y: 180, endPoint x: 592, endPoint y: 186, distance: 195.1
click at [592, 186] on div "**********" at bounding box center [784, 170] width 1144 height 52
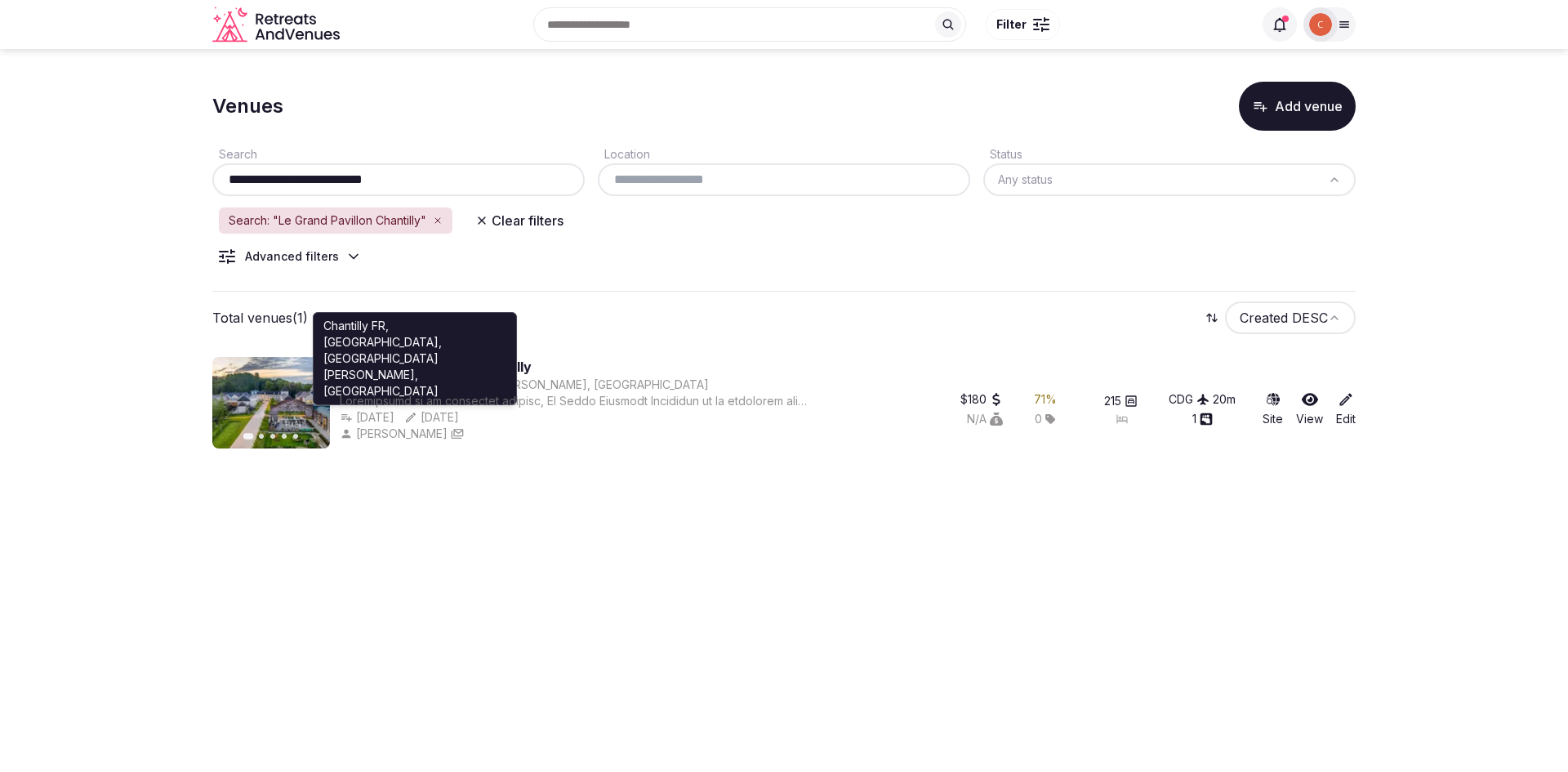
type input "**********"
click at [411, 370] on div "Chantilly FR, [GEOGRAPHIC_DATA], [GEOGRAPHIC_DATA][PERSON_NAME], [GEOGRAPHIC_DA…" at bounding box center [415, 358] width 204 height 93
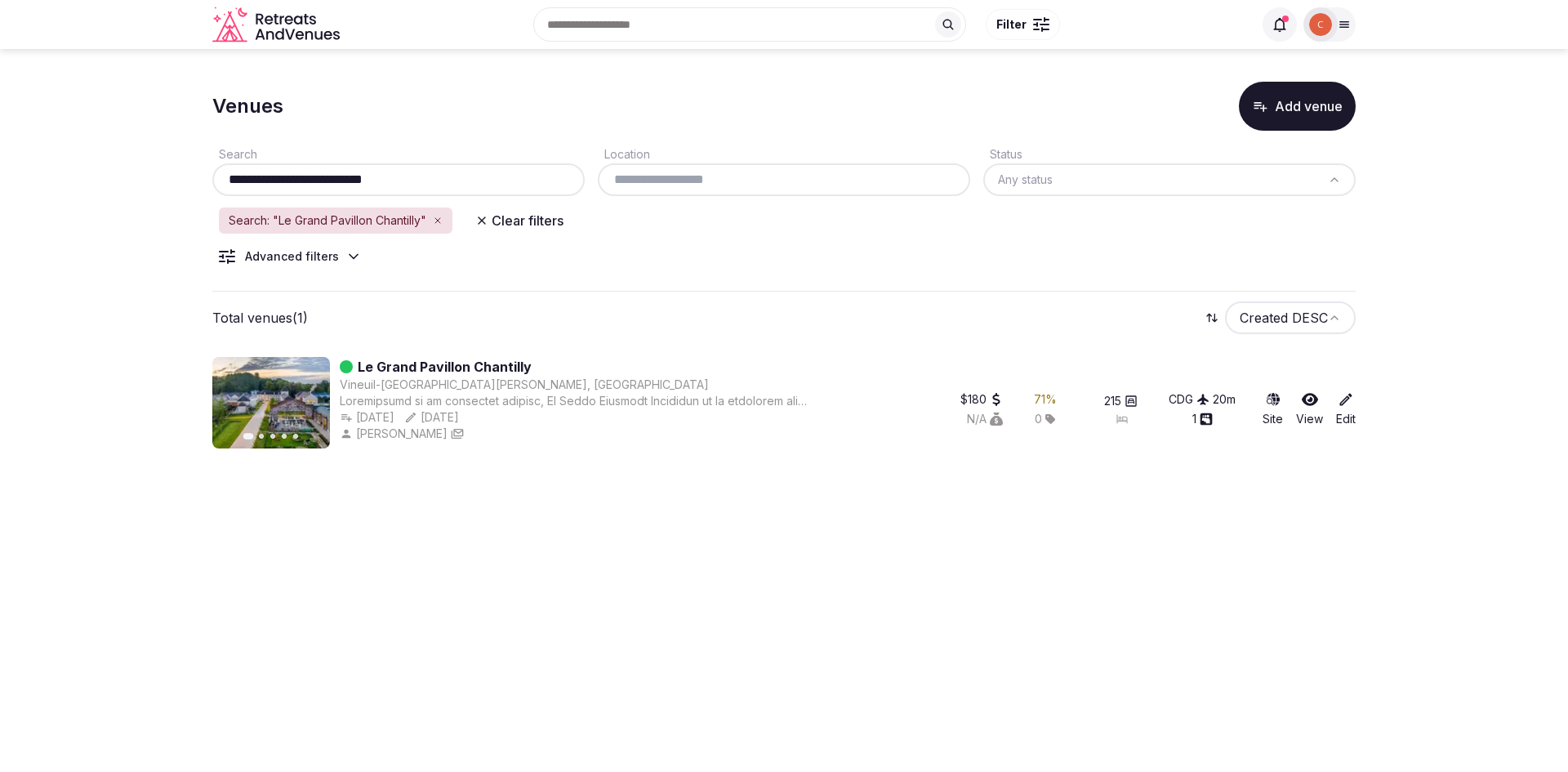
click at [409, 359] on link "Le Grand Pavillon Chantilly" at bounding box center [444, 366] width 174 height 20
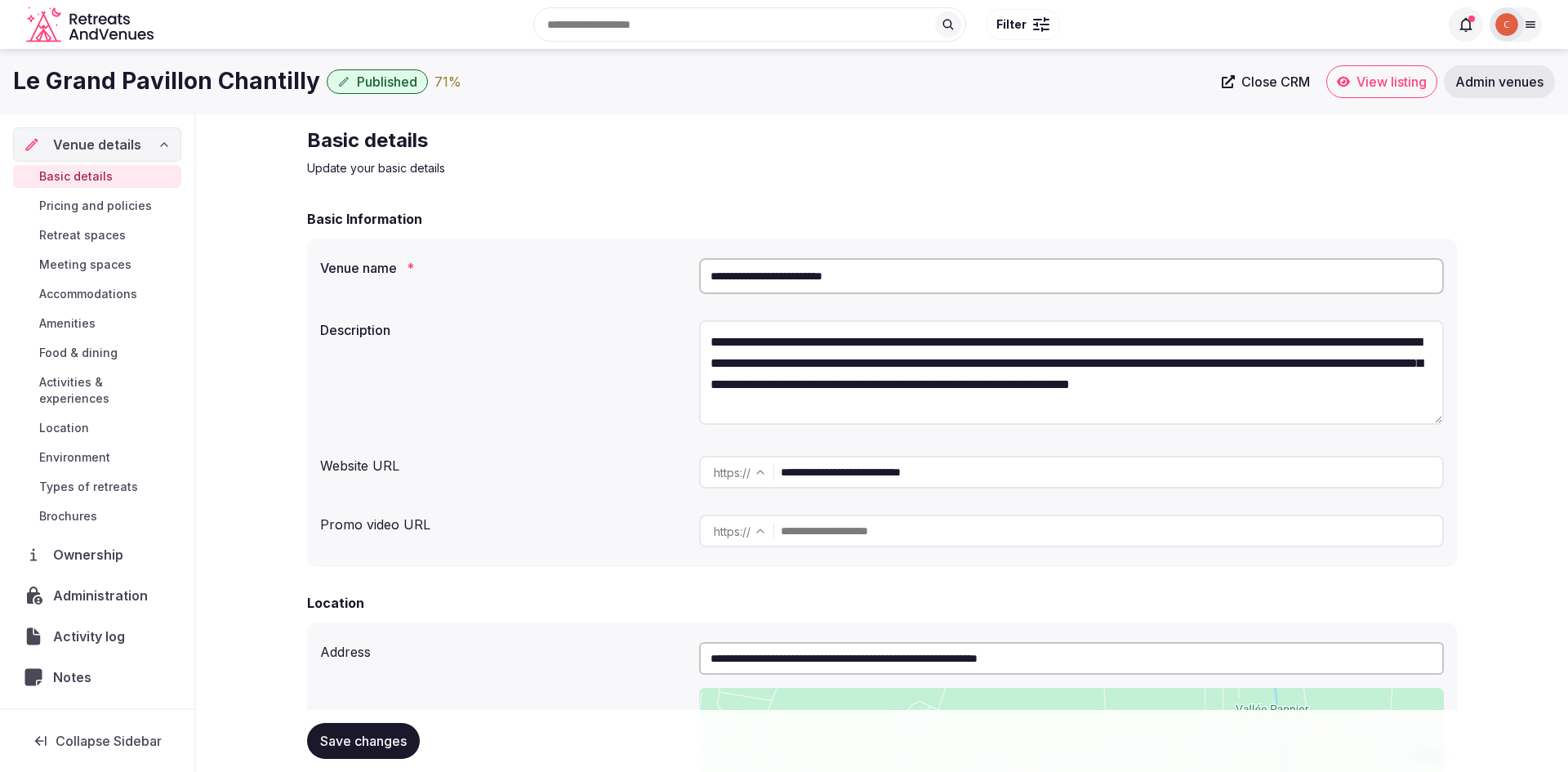
click at [88, 544] on span "Ownership" at bounding box center [91, 554] width 77 height 20
